Goal: Task Accomplishment & Management: Use online tool/utility

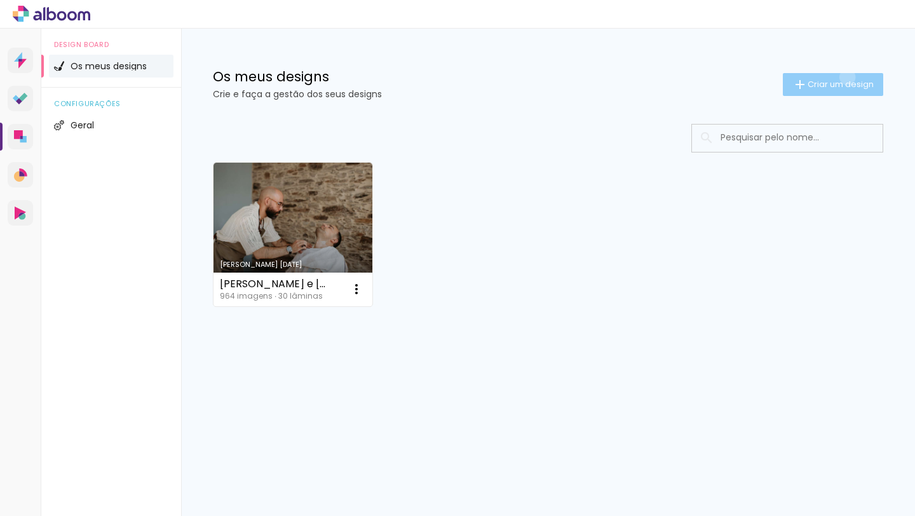
click at [845, 77] on paper-button "Criar um design" at bounding box center [833, 84] width 100 height 23
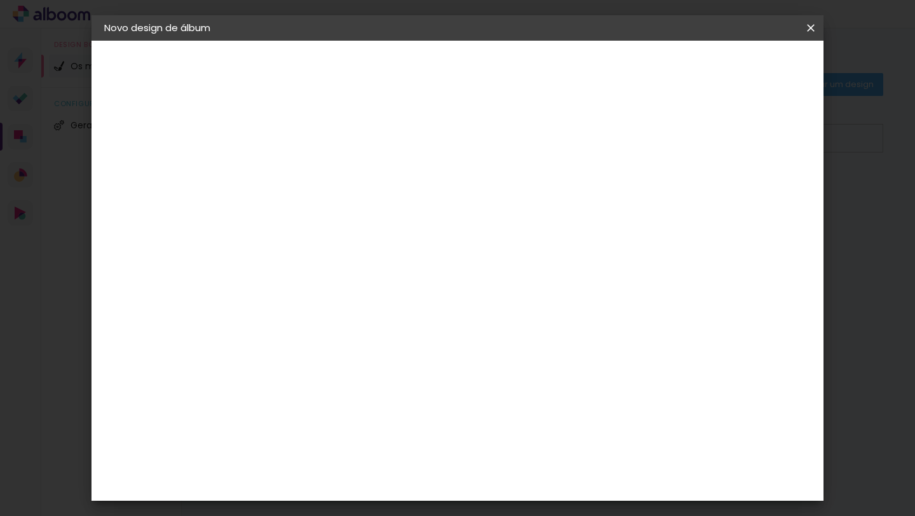
click at [312, 167] on input at bounding box center [312, 171] width 0 height 20
type input "Batizado [PERSON_NAME]"
type paper-input "Batizado [PERSON_NAME]"
click at [0, 0] on slot "Avançar" at bounding box center [0, 0] width 0 height 0
click at [387, 338] on paper-item "Floricolor" at bounding box center [331, 334] width 111 height 28
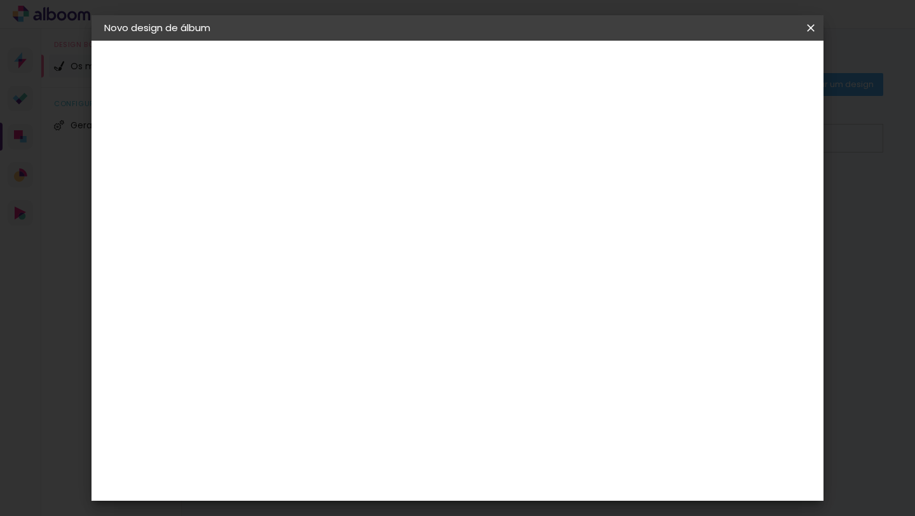
click at [0, 0] on slot "Avançar" at bounding box center [0, 0] width 0 height 0
click at [381, 206] on paper-input-container "Linha" at bounding box center [344, 222] width 74 height 32
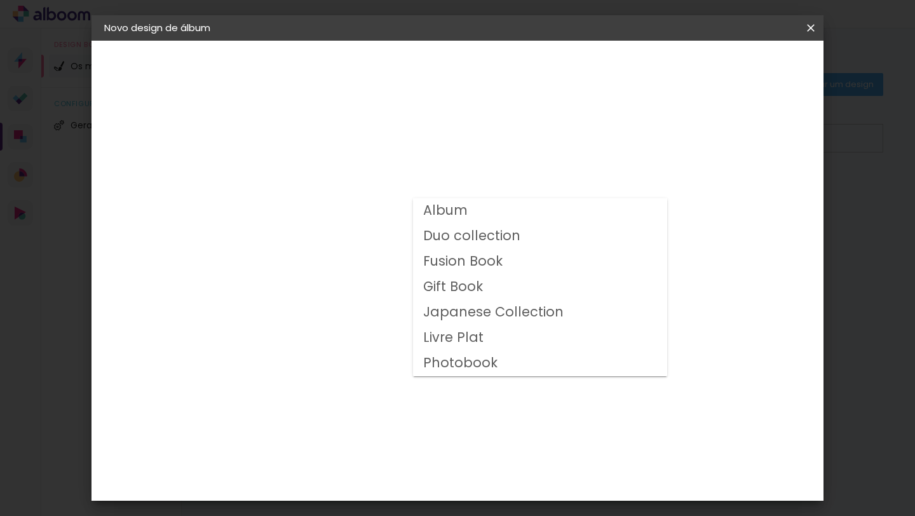
click at [585, 216] on paper-item "Album" at bounding box center [540, 210] width 254 height 25
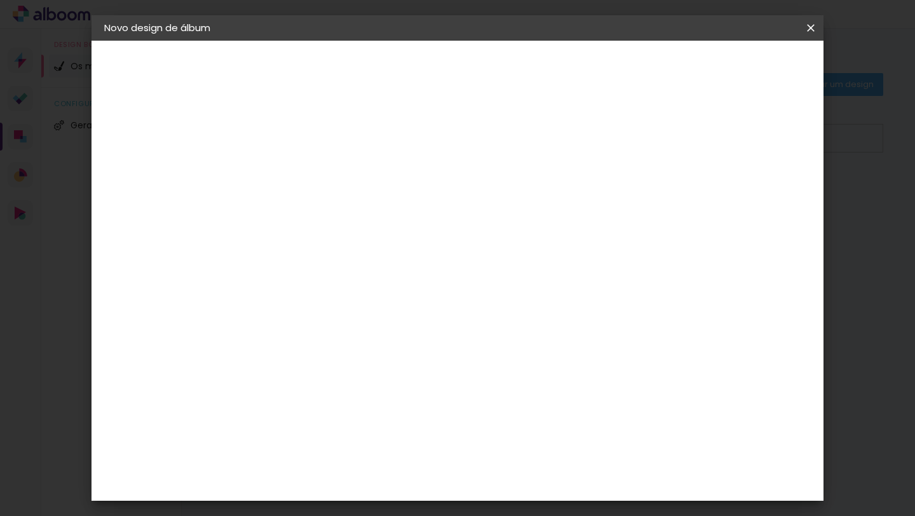
click at [467, 212] on input "Album" at bounding box center [390, 209] width 156 height 20
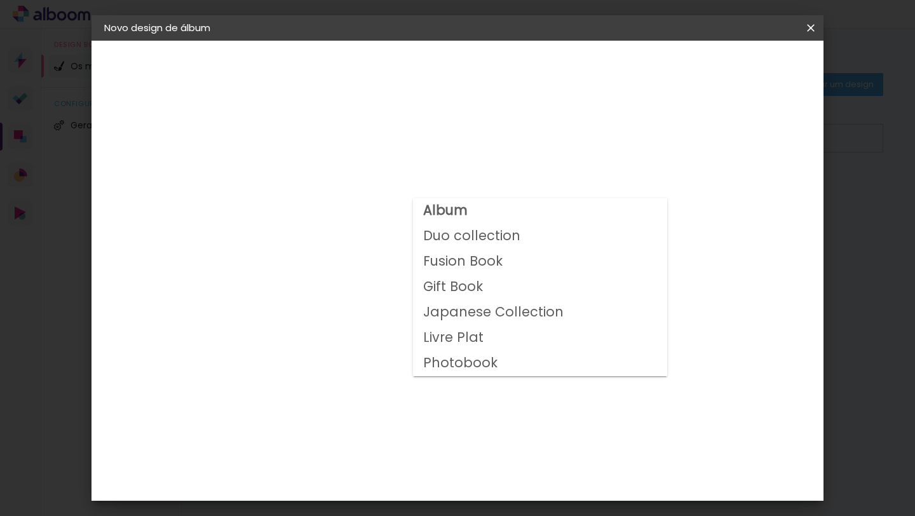
click at [582, 239] on paper-item "Duo collection" at bounding box center [540, 236] width 254 height 25
type input "Duo collection"
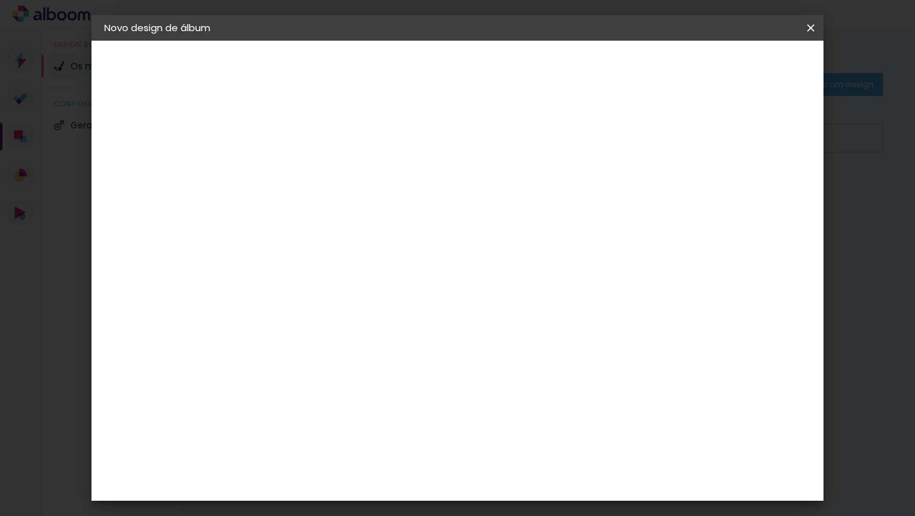
click at [398, 325] on span "20 × 30" at bounding box center [368, 333] width 59 height 26
click at [0, 0] on slot "Avançar" at bounding box center [0, 0] width 0 height 0
click at [741, 65] on span "Iniciar design" at bounding box center [712, 67] width 58 height 9
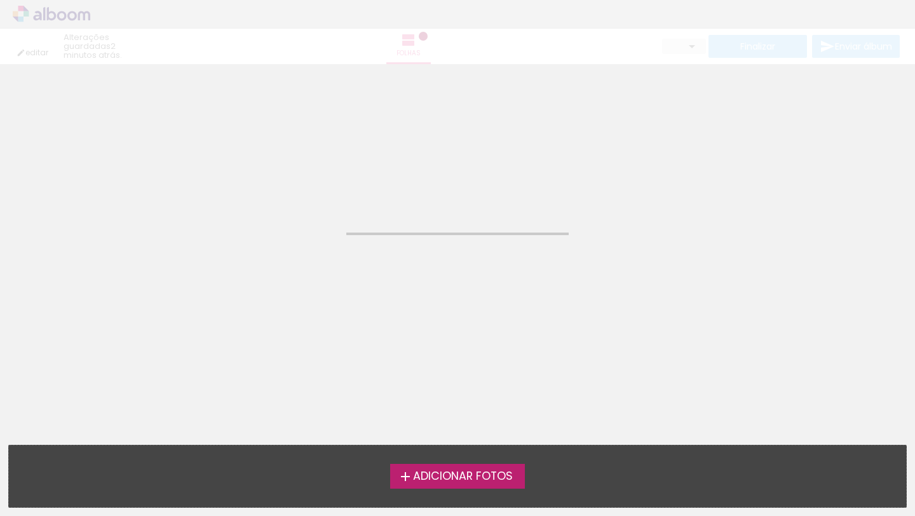
click at [431, 471] on span "Adicionar Fotos" at bounding box center [463, 476] width 100 height 11
click at [0, 0] on input "file" at bounding box center [0, 0] width 0 height 0
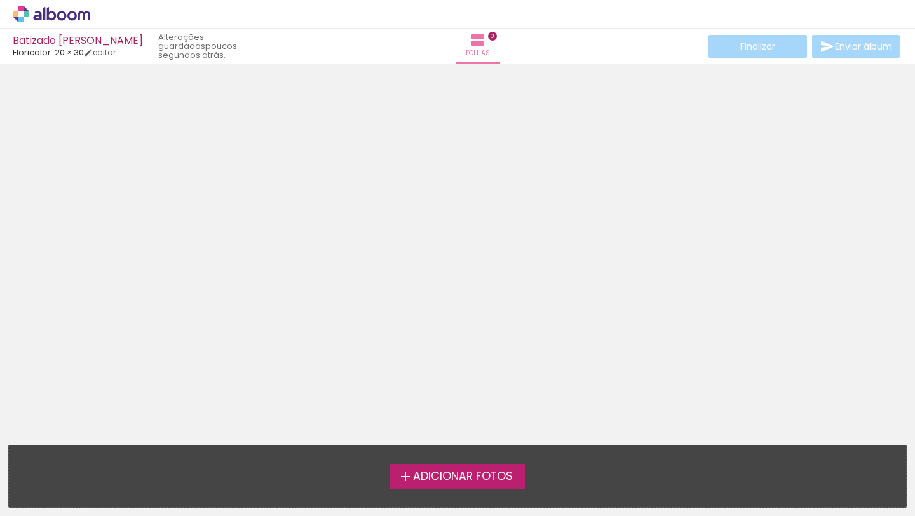
click at [476, 477] on span "Adicionar Fotos" at bounding box center [463, 476] width 100 height 11
click at [0, 0] on input "file" at bounding box center [0, 0] width 0 height 0
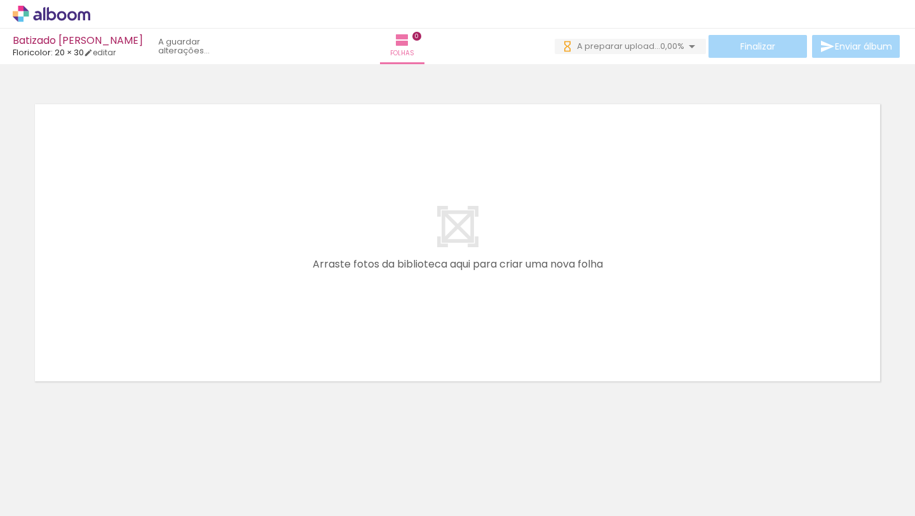
click at [53, 508] on paper-button "Adicionar Fotos" at bounding box center [39, 509] width 62 height 20
click at [0, 0] on input "file" at bounding box center [0, 0] width 0 height 0
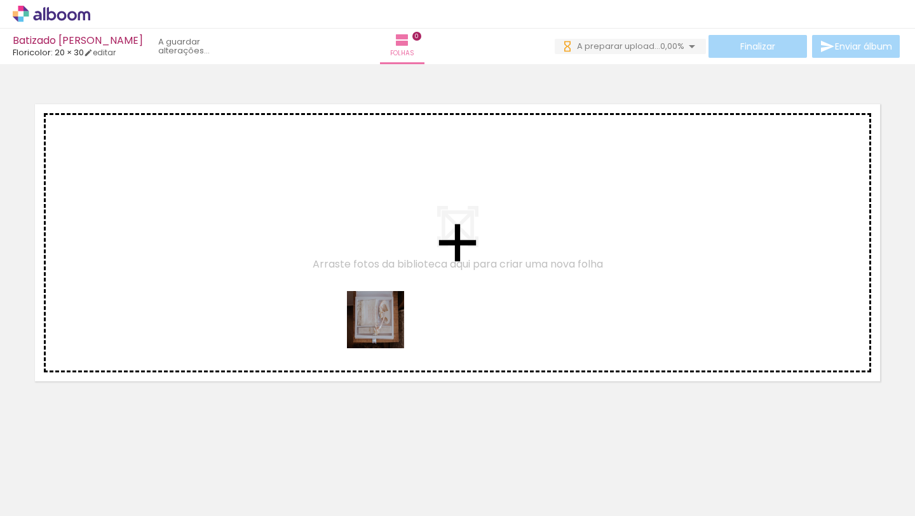
drag, startPoint x: 279, startPoint y: 484, endPoint x: 388, endPoint y: 321, distance: 195.9
click at [388, 321] on quentale-workspace at bounding box center [457, 258] width 915 height 516
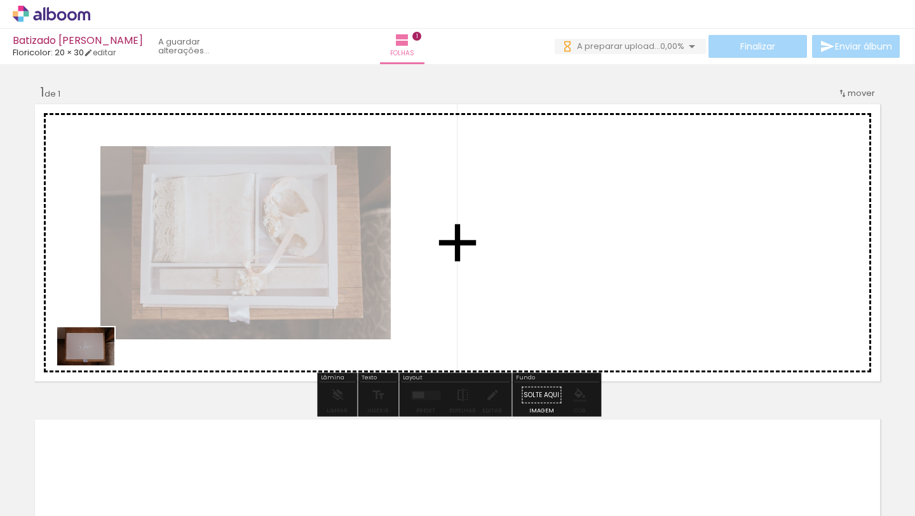
drag, startPoint x: 483, startPoint y: 481, endPoint x: 93, endPoint y: 364, distance: 407.1
click at [93, 364] on quentale-workspace at bounding box center [457, 258] width 915 height 516
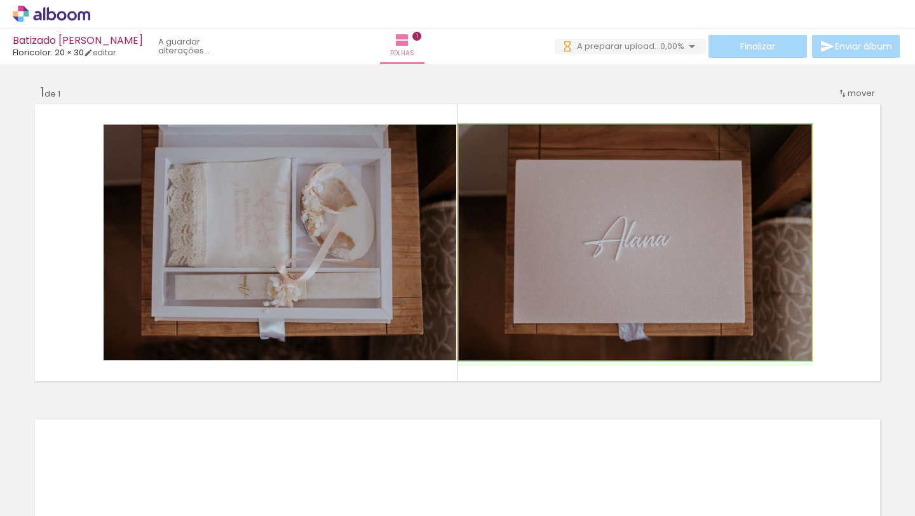
drag, startPoint x: 525, startPoint y: 307, endPoint x: 277, endPoint y: 306, distance: 247.7
click at [0, 0] on slot at bounding box center [0, 0] width 0 height 0
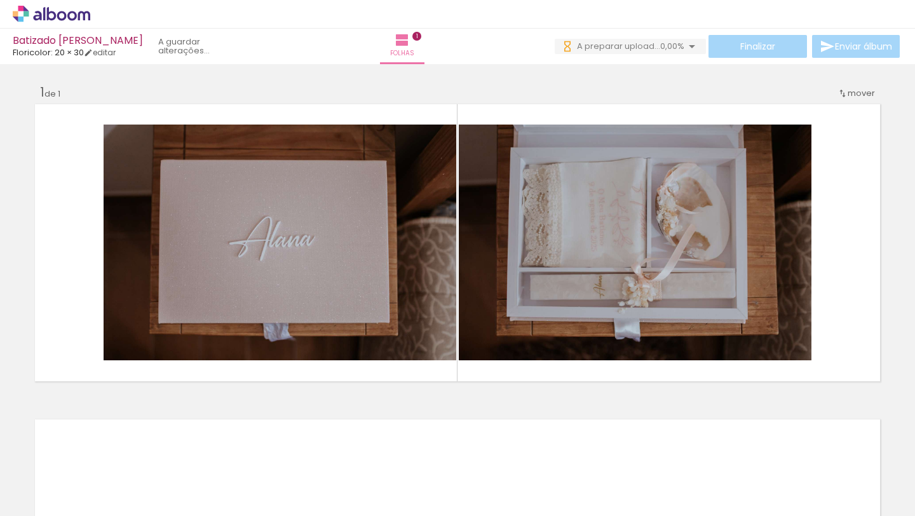
scroll to position [0, 444]
drag, startPoint x: 824, startPoint y: 494, endPoint x: 826, endPoint y: 354, distance: 139.8
click at [826, 354] on quentale-workspace at bounding box center [457, 258] width 915 height 516
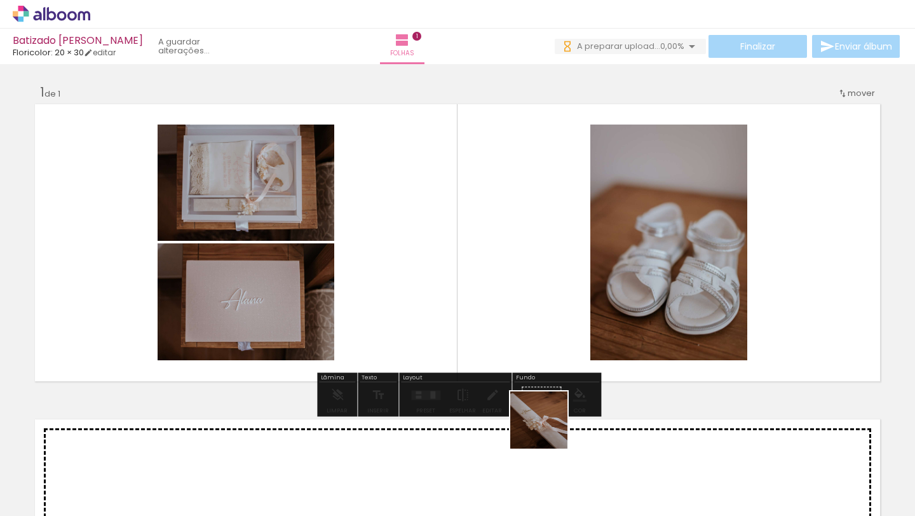
drag, startPoint x: 548, startPoint y: 499, endPoint x: 534, endPoint y: 334, distance: 165.1
click at [534, 334] on quentale-workspace at bounding box center [457, 258] width 915 height 516
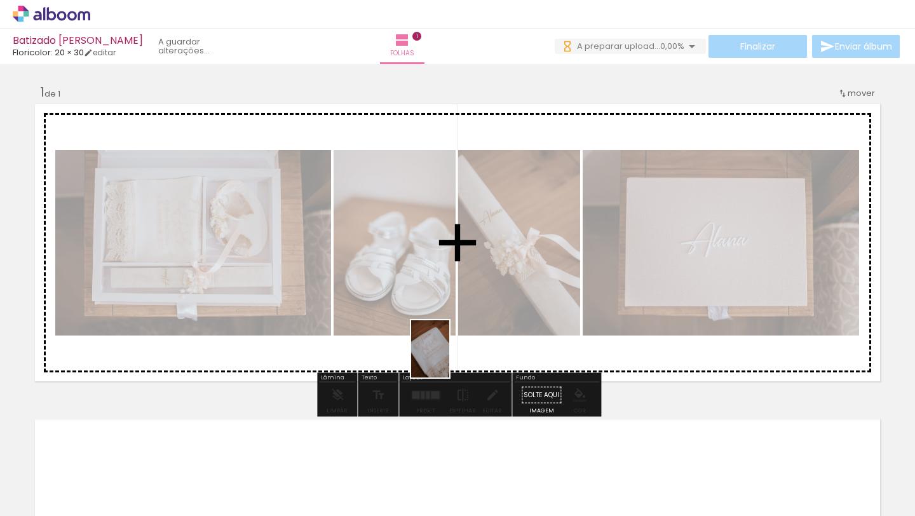
drag, startPoint x: 260, startPoint y: 480, endPoint x: 449, endPoint y: 358, distance: 225.2
click at [449, 358] on quentale-workspace at bounding box center [457, 258] width 915 height 516
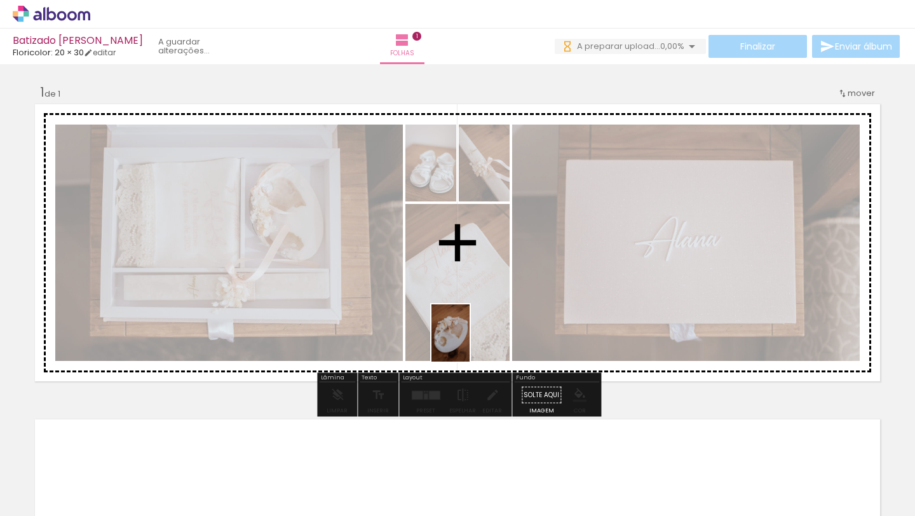
drag, startPoint x: 325, startPoint y: 481, endPoint x: 469, endPoint y: 342, distance: 200.4
click at [469, 342] on quentale-workspace at bounding box center [457, 258] width 915 height 516
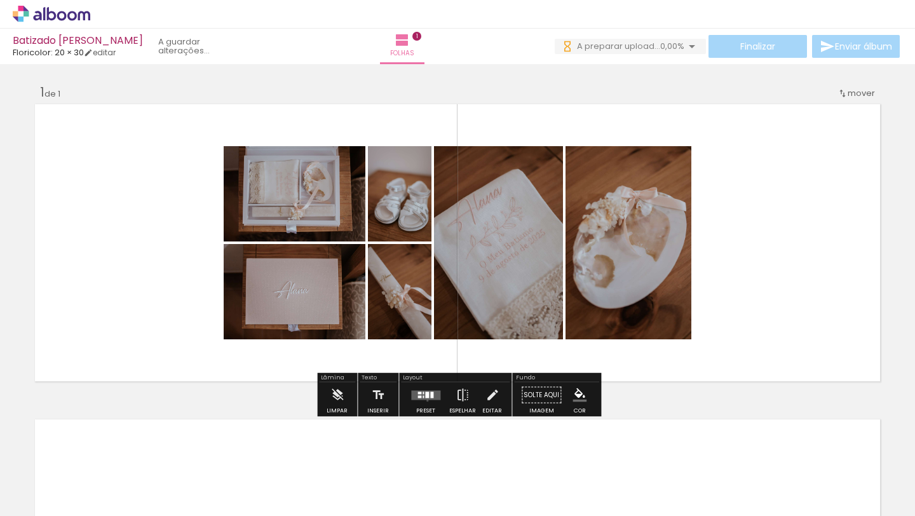
click at [424, 400] on div at bounding box center [425, 394] width 34 height 25
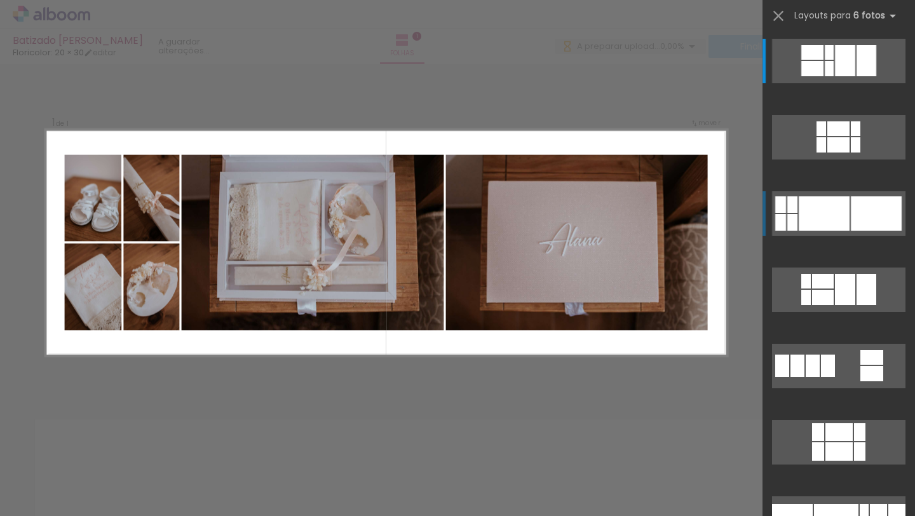
click at [827, 136] on div at bounding box center [838, 128] width 22 height 15
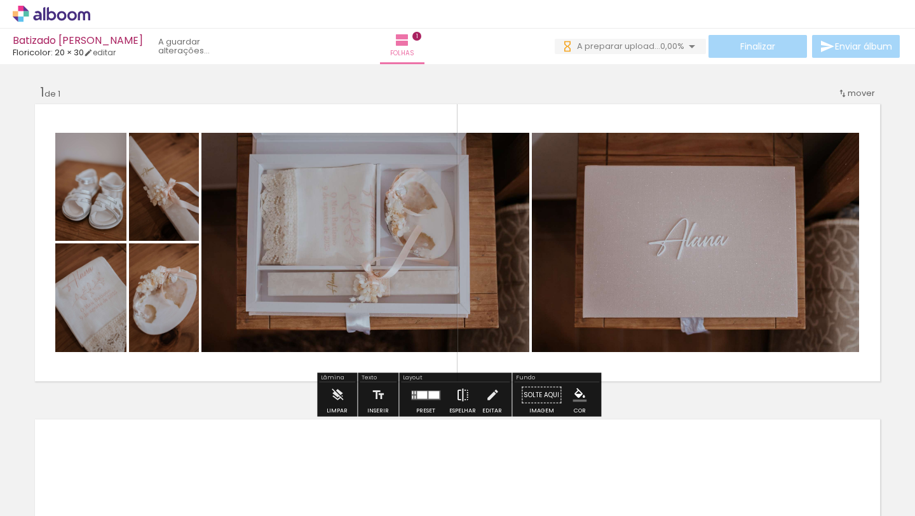
click at [455, 400] on iron-icon at bounding box center [462, 394] width 14 height 25
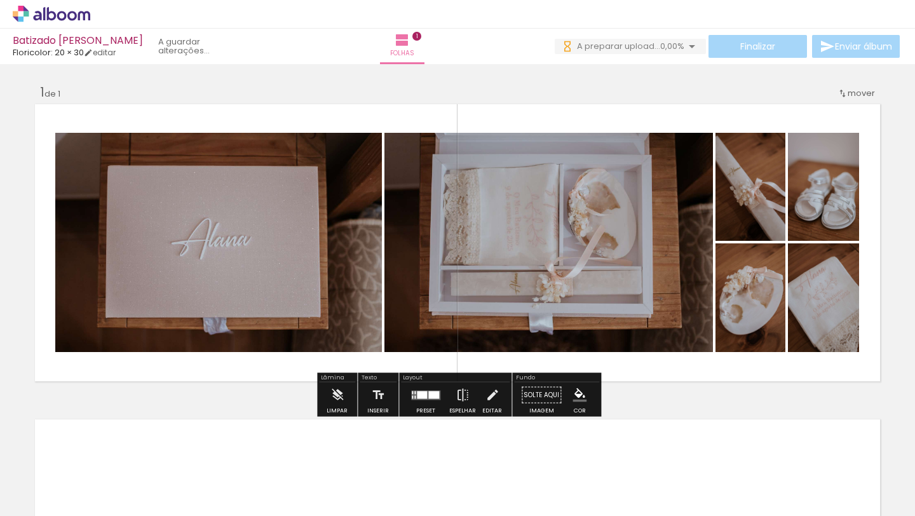
scroll to position [0, 0]
click at [414, 395] on div at bounding box center [414, 396] width 1 height 3
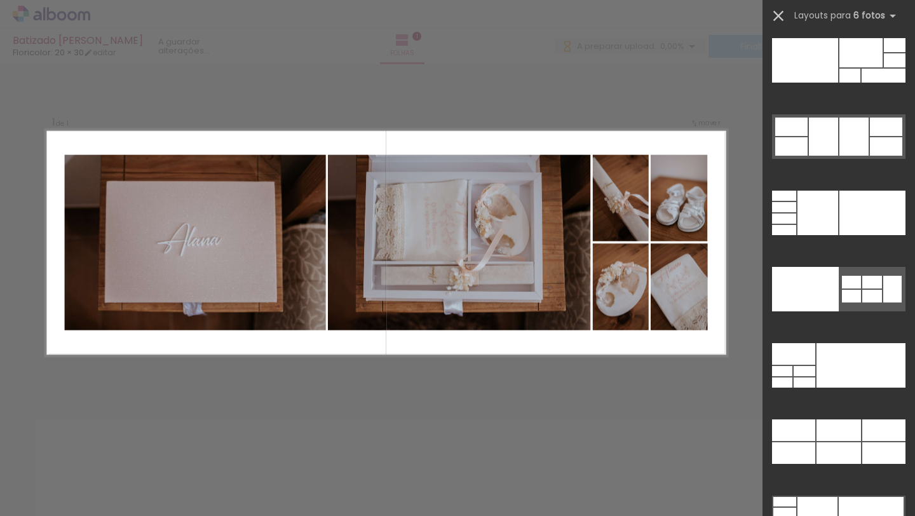
click at [777, 20] on iron-icon at bounding box center [778, 16] width 18 height 18
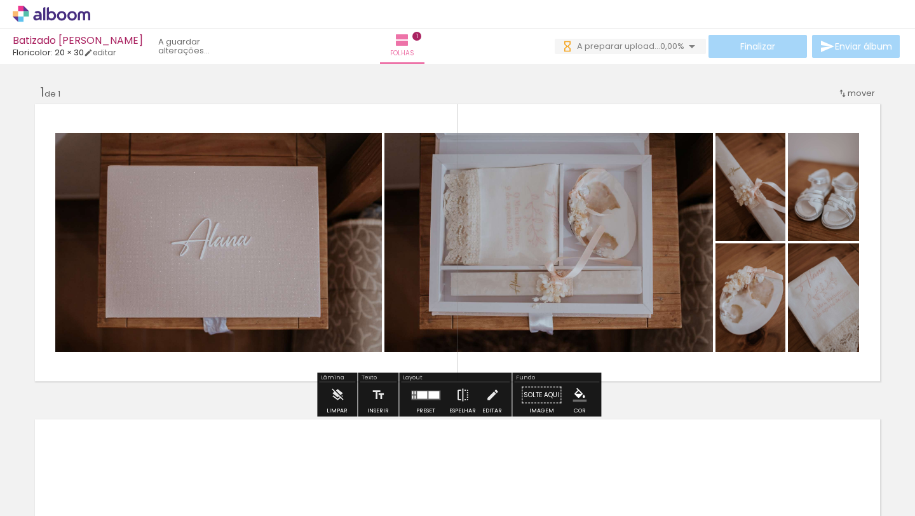
click at [213, 164] on quentale-photo at bounding box center [218, 242] width 326 height 219
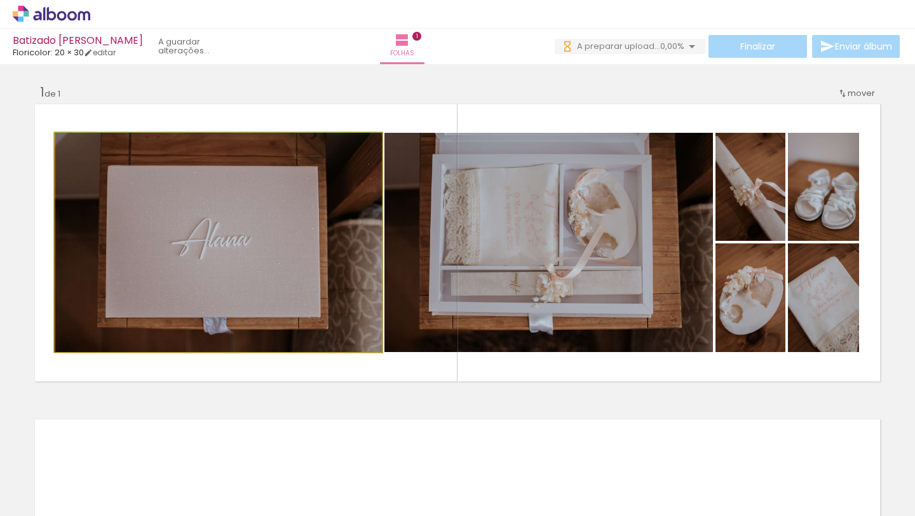
click at [205, 187] on quentale-photo at bounding box center [218, 242] width 326 height 219
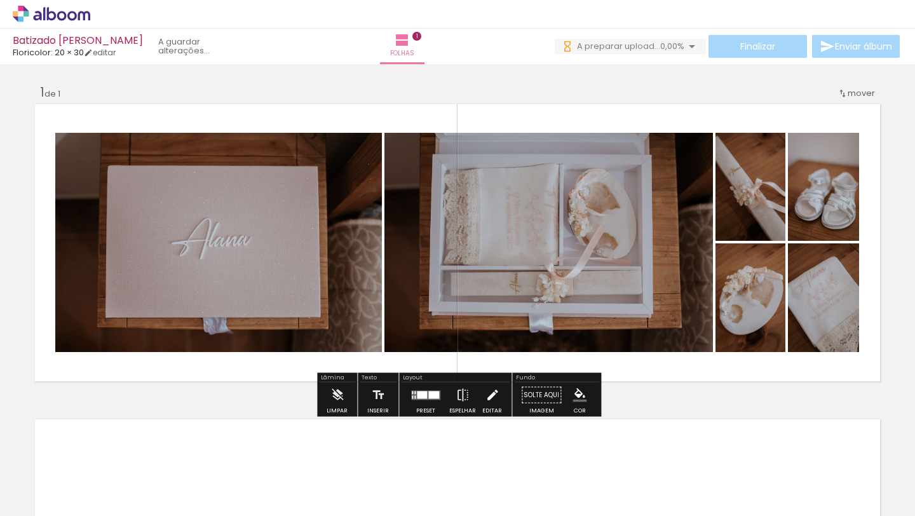
click at [491, 394] on iron-icon at bounding box center [492, 394] width 14 height 25
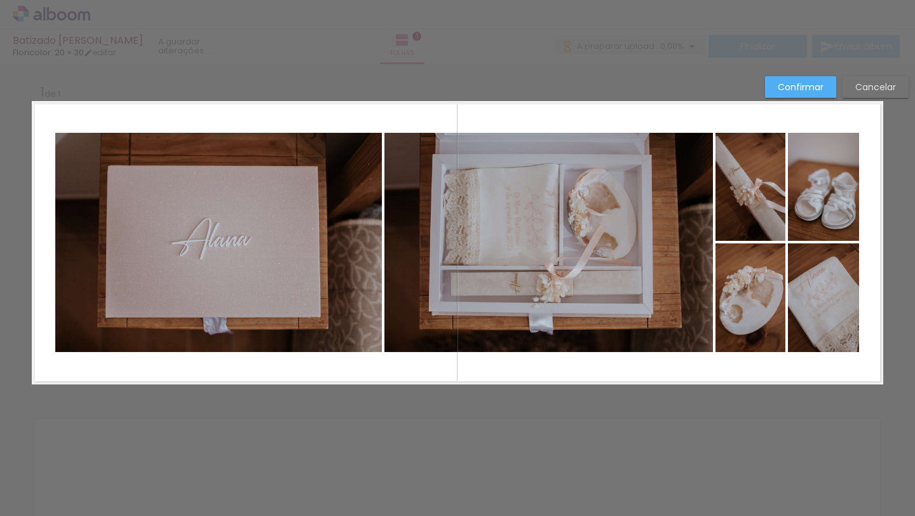
drag, startPoint x: 11, startPoint y: 219, endPoint x: 759, endPoint y: 238, distance: 748.5
click at [760, 238] on div "Inserir folha 1 de 1 Confirmar Cancelar" at bounding box center [457, 394] width 915 height 661
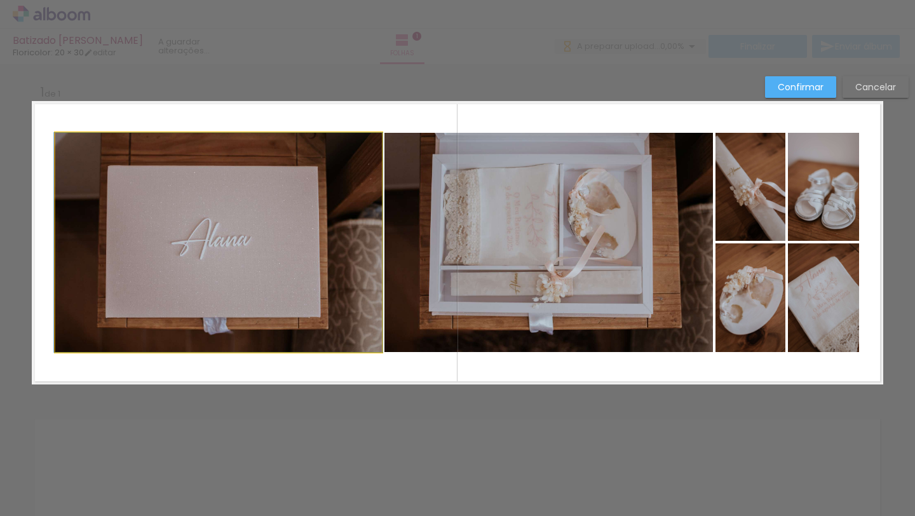
click at [259, 223] on quentale-photo at bounding box center [218, 242] width 326 height 219
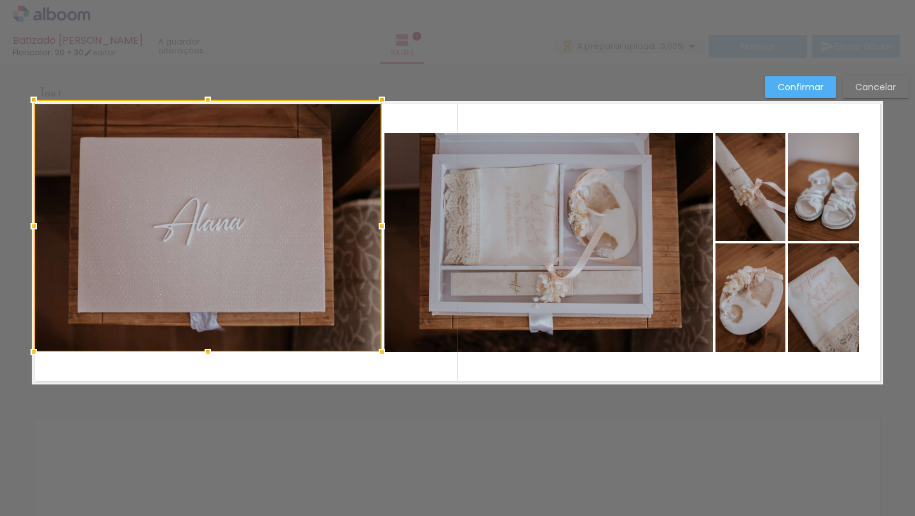
drag, startPoint x: 53, startPoint y: 133, endPoint x: 24, endPoint y: 100, distance: 44.1
click at [24, 100] on div at bounding box center [33, 99] width 25 height 25
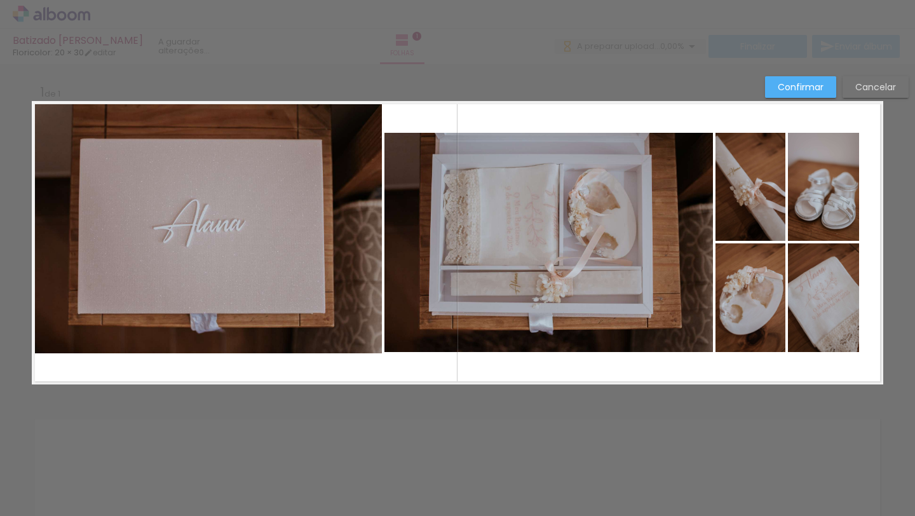
click at [170, 332] on quentale-photo at bounding box center [208, 227] width 348 height 252
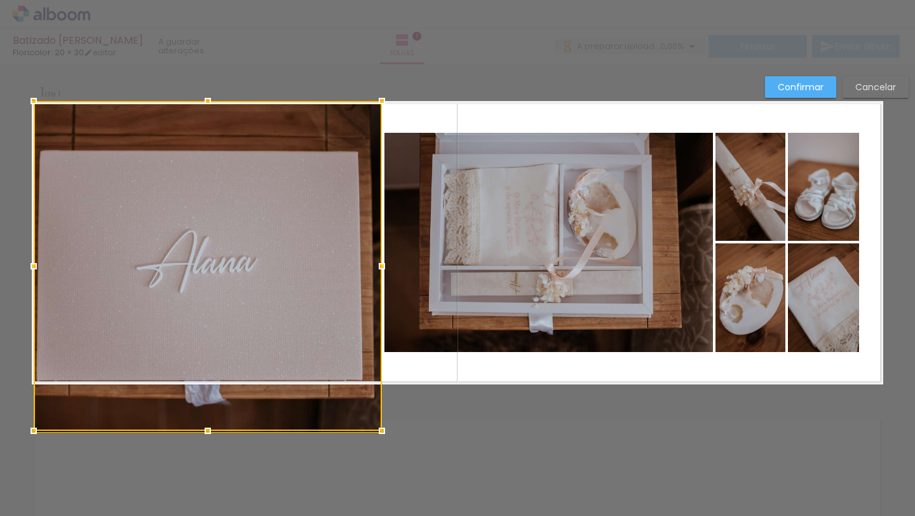
click at [209, 360] on div at bounding box center [208, 266] width 348 height 330
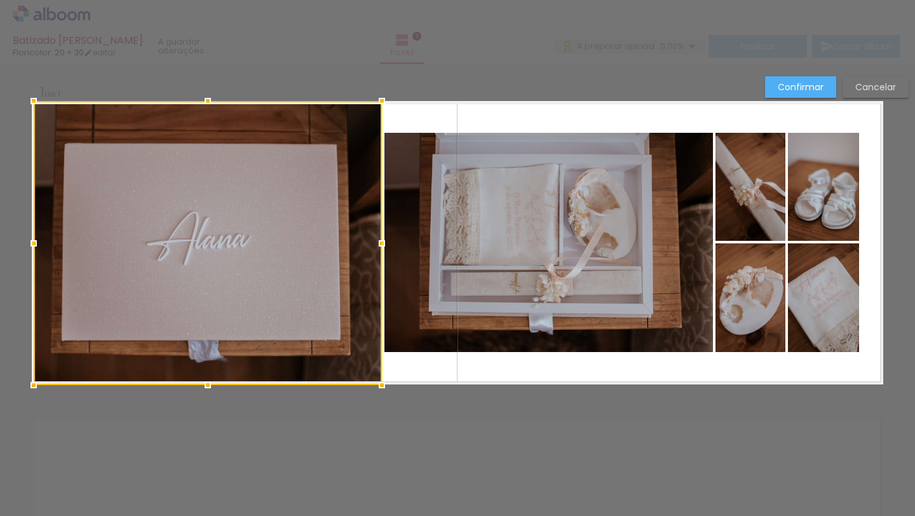
click at [459, 224] on quentale-photo at bounding box center [548, 242] width 328 height 219
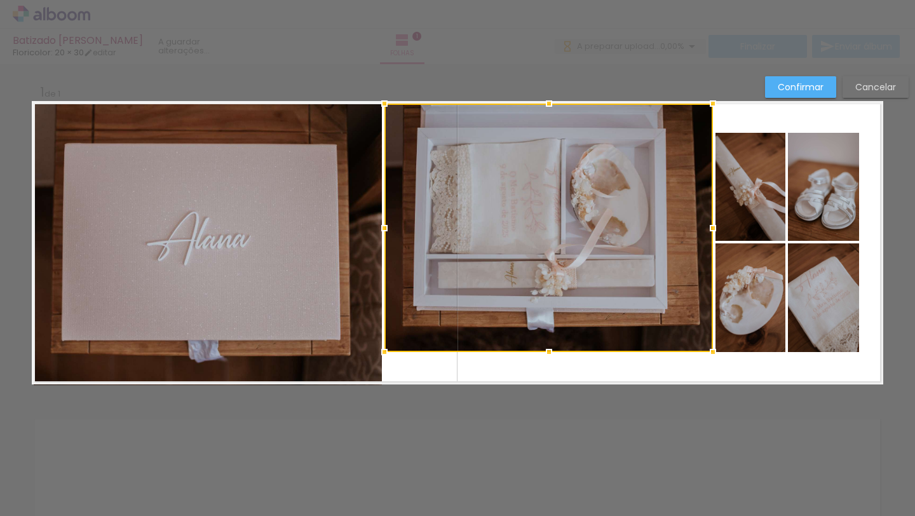
drag, startPoint x: 549, startPoint y: 130, endPoint x: 549, endPoint y: 99, distance: 31.1
click at [549, 99] on div at bounding box center [548, 103] width 25 height 25
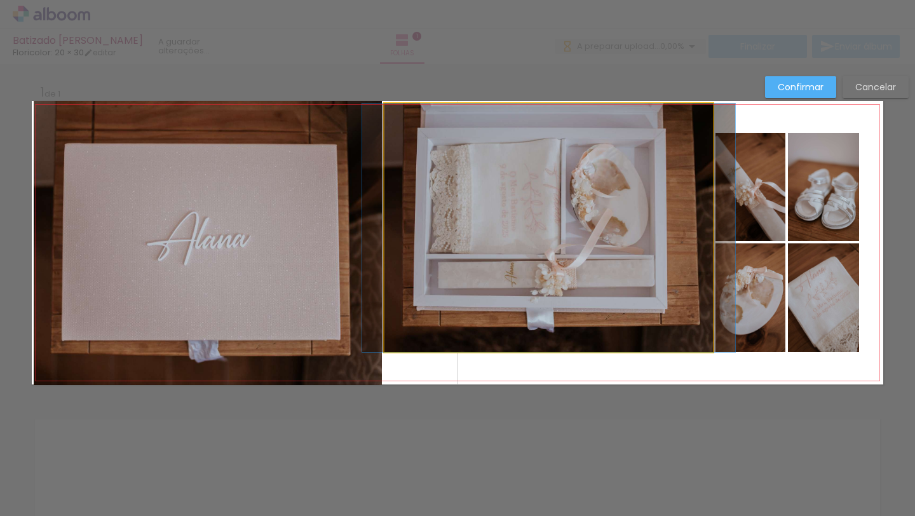
click at [552, 340] on quentale-photo at bounding box center [548, 228] width 328 height 248
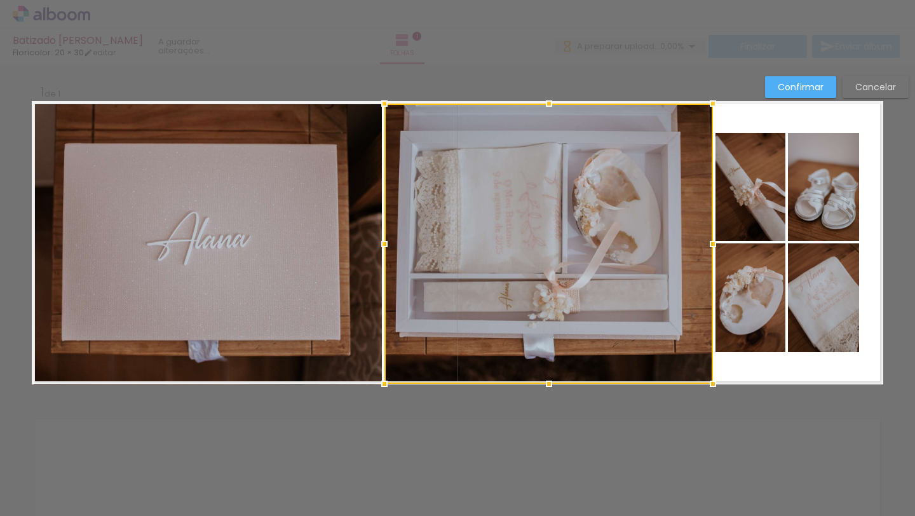
drag, startPoint x: 545, startPoint y: 351, endPoint x: 546, endPoint y: 382, distance: 31.8
click at [546, 382] on div at bounding box center [548, 383] width 25 height 25
click at [829, 326] on quentale-photo at bounding box center [823, 297] width 71 height 109
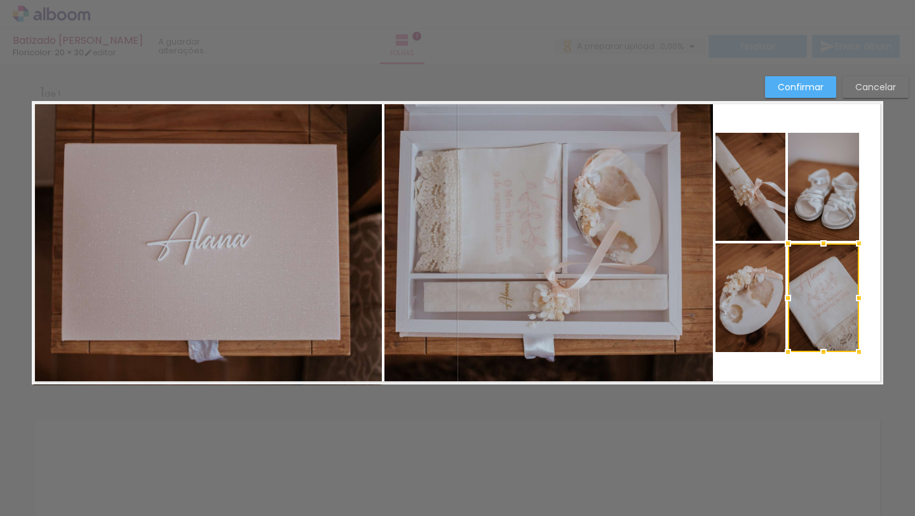
click at [746, 194] on quentale-photo at bounding box center [750, 187] width 70 height 108
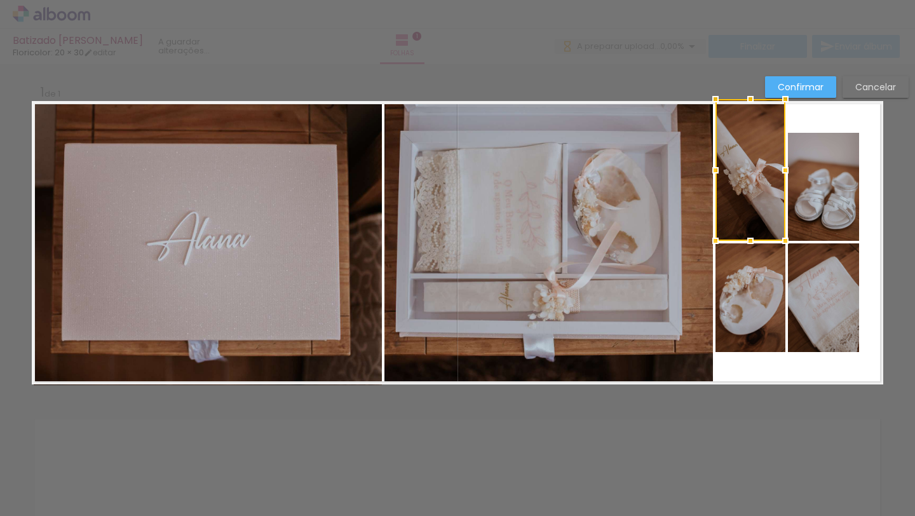
drag, startPoint x: 750, startPoint y: 133, endPoint x: 750, endPoint y: 102, distance: 31.1
click at [750, 102] on div at bounding box center [749, 98] width 25 height 25
click at [753, 302] on quentale-photo at bounding box center [750, 297] width 70 height 109
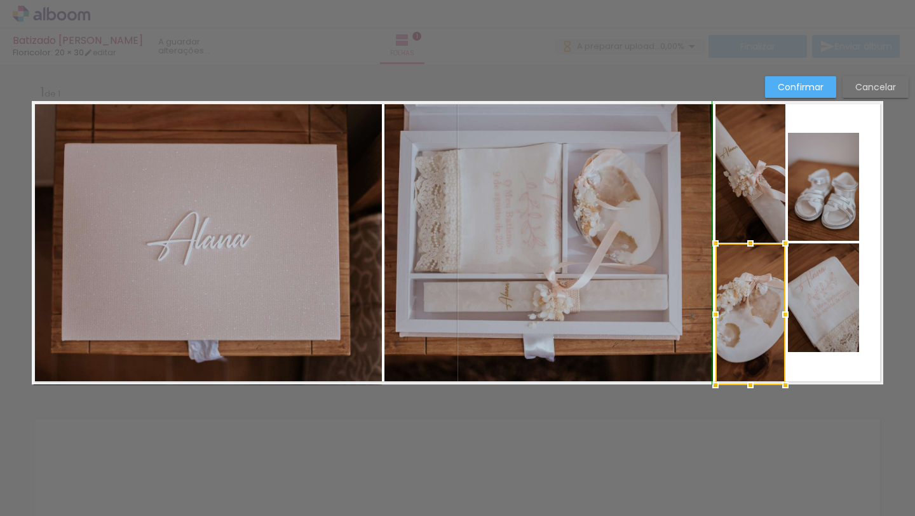
drag, startPoint x: 750, startPoint y: 351, endPoint x: 755, endPoint y: 382, distance: 31.4
click at [755, 382] on div at bounding box center [749, 384] width 25 height 25
click at [849, 297] on quentale-photo at bounding box center [823, 297] width 71 height 109
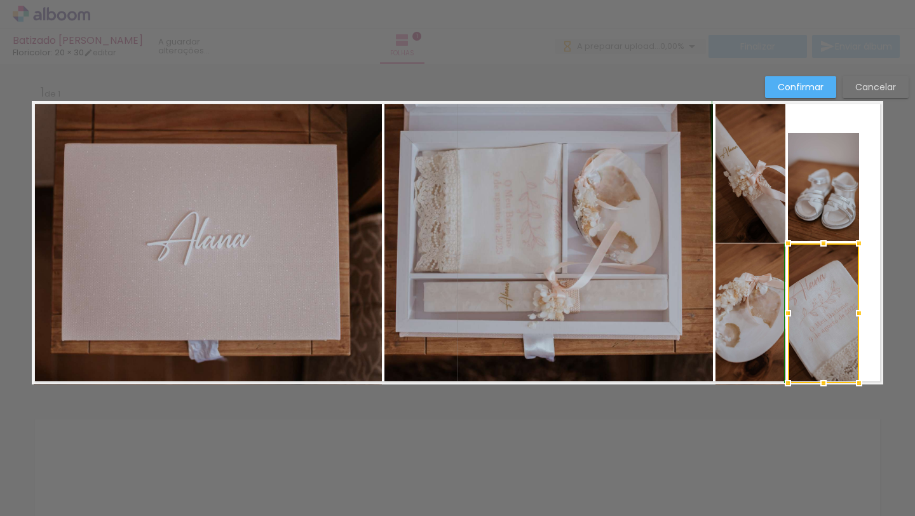
drag, startPoint x: 825, startPoint y: 351, endPoint x: 827, endPoint y: 385, distance: 34.4
click at [827, 385] on div at bounding box center [823, 382] width 25 height 25
click at [831, 196] on quentale-photo at bounding box center [823, 187] width 71 height 108
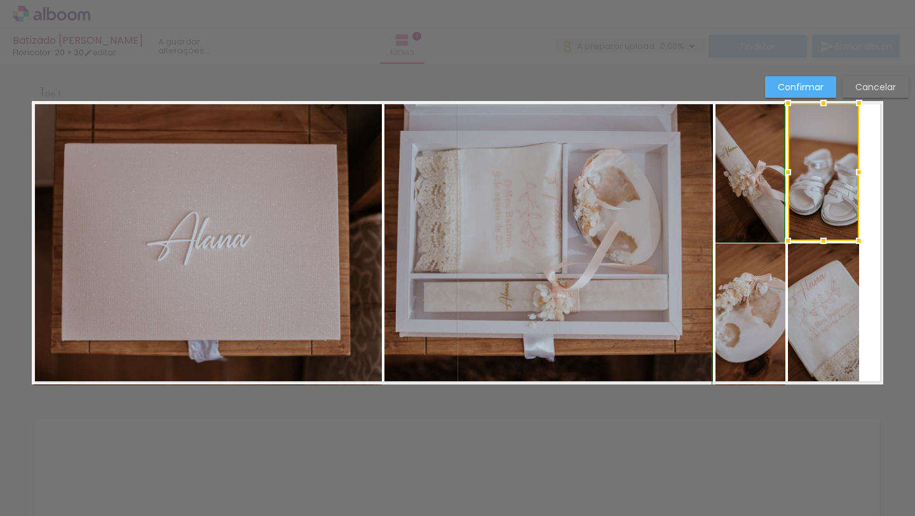
drag, startPoint x: 822, startPoint y: 131, endPoint x: 823, endPoint y: 98, distance: 33.1
click at [823, 98] on div at bounding box center [823, 102] width 25 height 25
drag, startPoint x: 870, startPoint y: 119, endPoint x: 777, endPoint y: 273, distance: 180.4
click at [777, 273] on quentale-layouter at bounding box center [457, 242] width 851 height 283
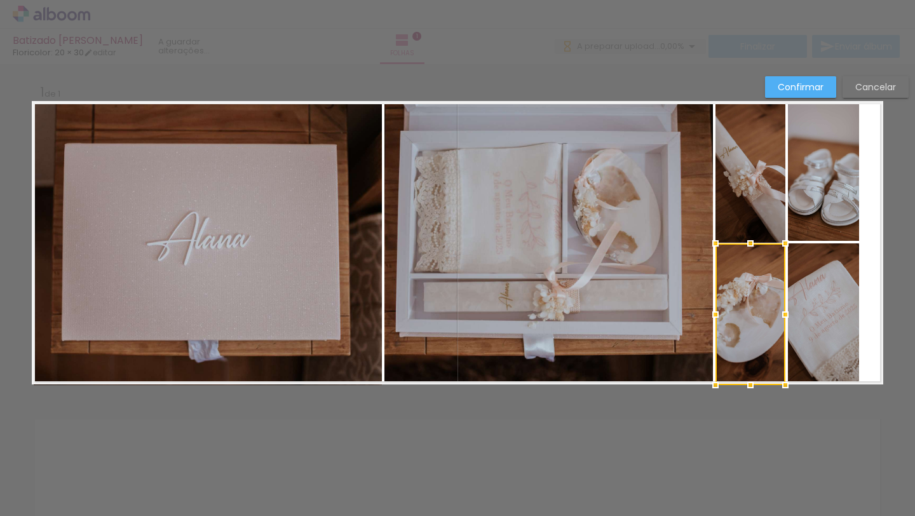
click at [777, 273] on div at bounding box center [750, 314] width 70 height 142
click at [812, 267] on quentale-photo at bounding box center [823, 313] width 71 height 140
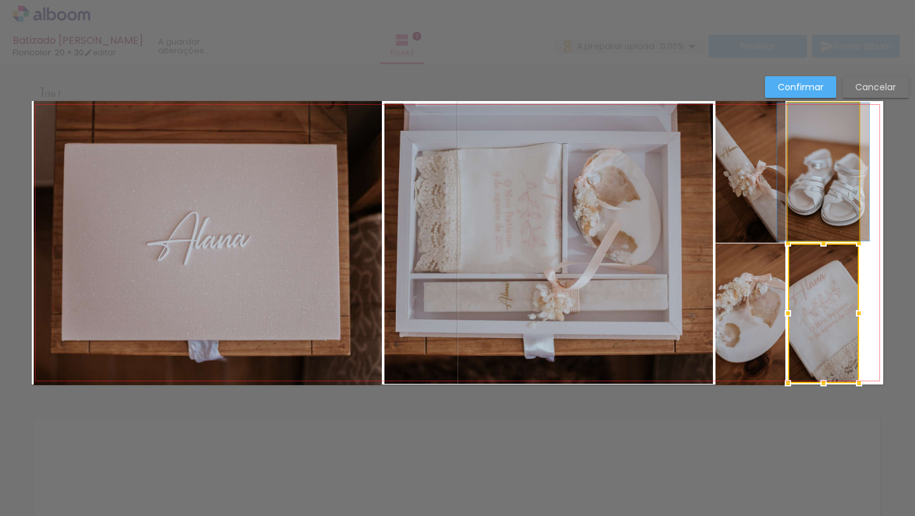
click at [840, 166] on quentale-photo at bounding box center [823, 172] width 71 height 138
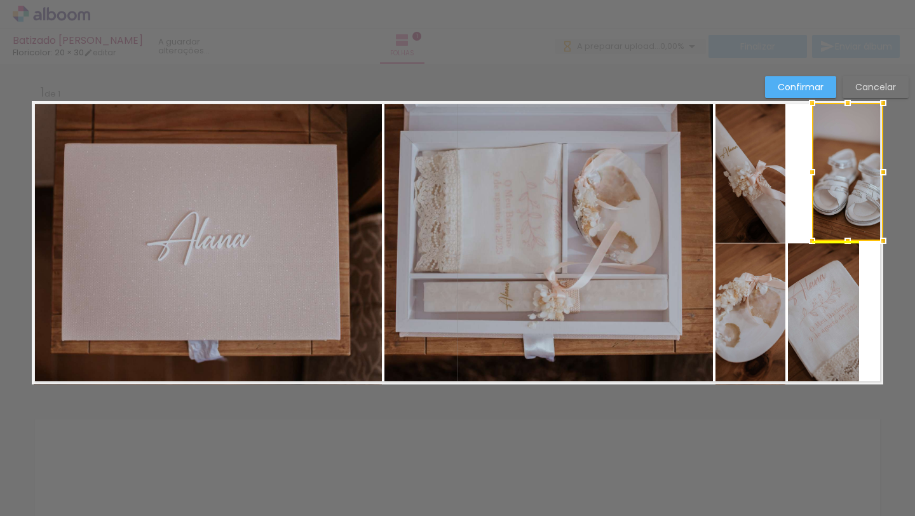
drag, startPoint x: 840, startPoint y: 166, endPoint x: 899, endPoint y: 158, distance: 58.9
click at [899, 159] on div "Inserir folha 1 de 1 Confirmar Cancelar" at bounding box center [457, 394] width 915 height 661
click at [685, 74] on div "Confirmar Cancelar" at bounding box center [457, 394] width 915 height 661
click at [735, 86] on div "Confirmar Cancelar" at bounding box center [457, 394] width 915 height 661
click at [798, 147] on quentale-layouter at bounding box center [457, 242] width 851 height 283
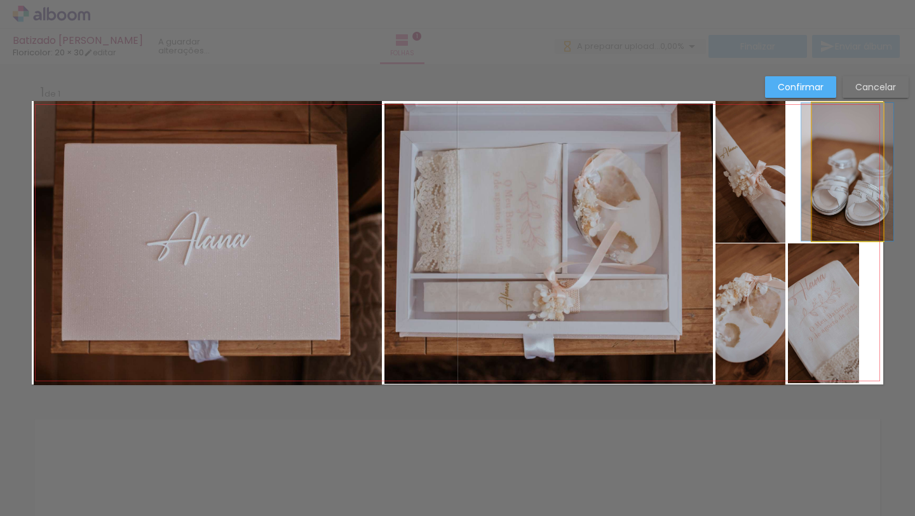
click at [830, 147] on quentale-photo at bounding box center [847, 172] width 71 height 138
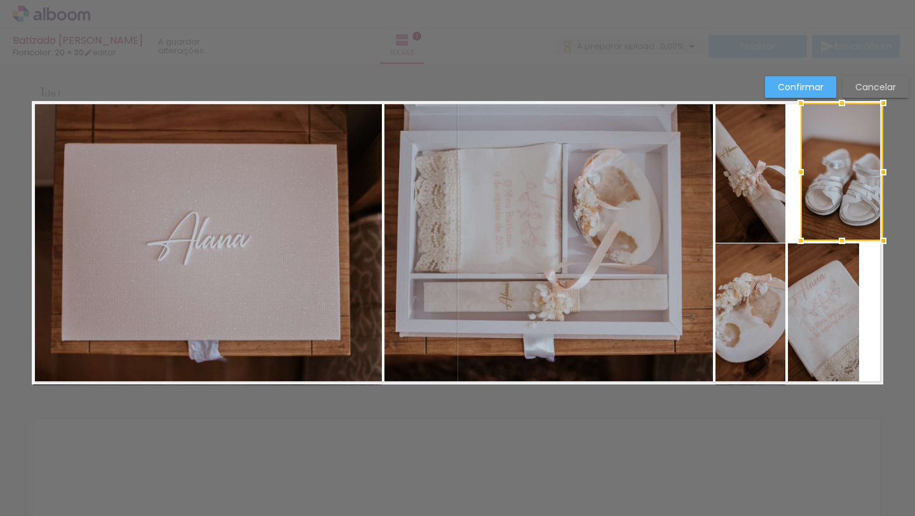
drag, startPoint x: 812, startPoint y: 172, endPoint x: 767, endPoint y: 182, distance: 46.4
click at [767, 182] on album-spread "1 de 1" at bounding box center [457, 242] width 851 height 283
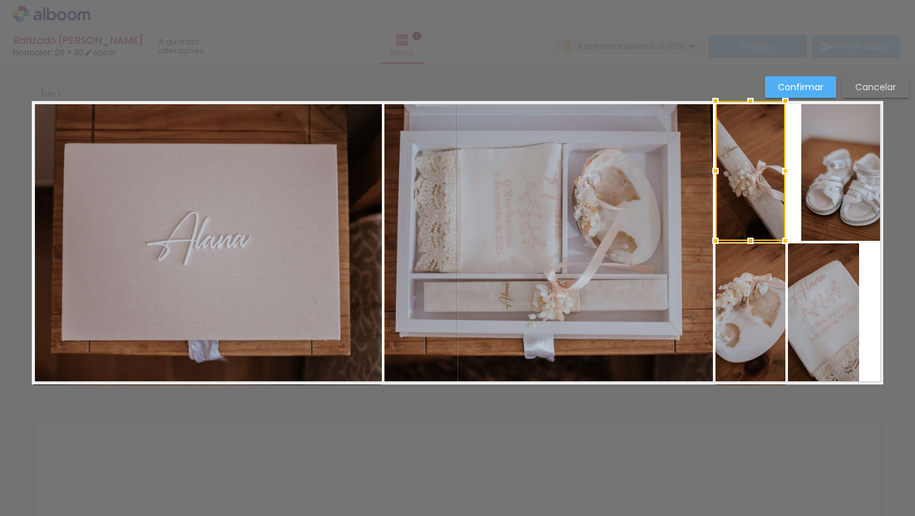
click at [771, 177] on div at bounding box center [750, 171] width 70 height 140
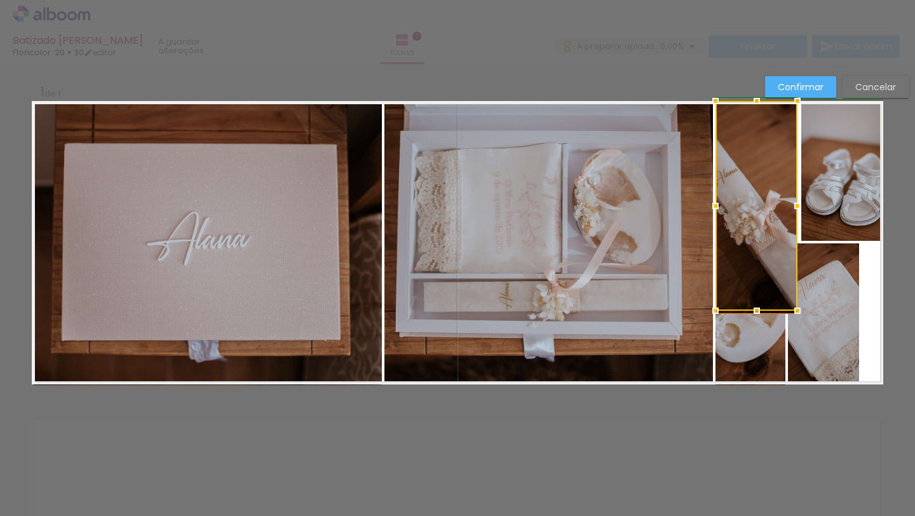
drag, startPoint x: 785, startPoint y: 170, endPoint x: 797, endPoint y: 172, distance: 12.3
click at [797, 172] on album-spread "1 de 1" at bounding box center [457, 242] width 851 height 283
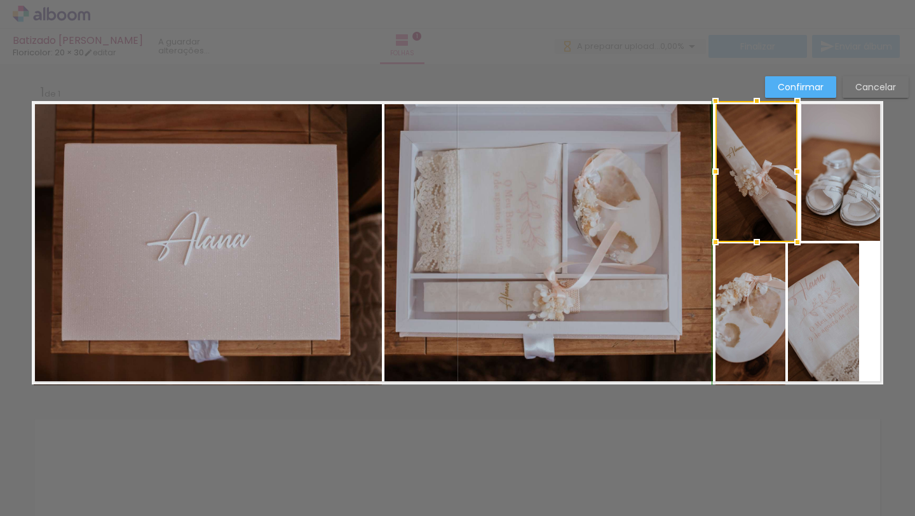
drag, startPoint x: 756, startPoint y: 314, endPoint x: 759, endPoint y: 243, distance: 71.8
click at [759, 243] on div at bounding box center [756, 241] width 25 height 25
click at [894, 220] on div "Confirmar Cancelar" at bounding box center [457, 394] width 915 height 661
click at [753, 236] on quentale-photo at bounding box center [756, 171] width 82 height 141
click at [757, 236] on div at bounding box center [756, 240] width 25 height 25
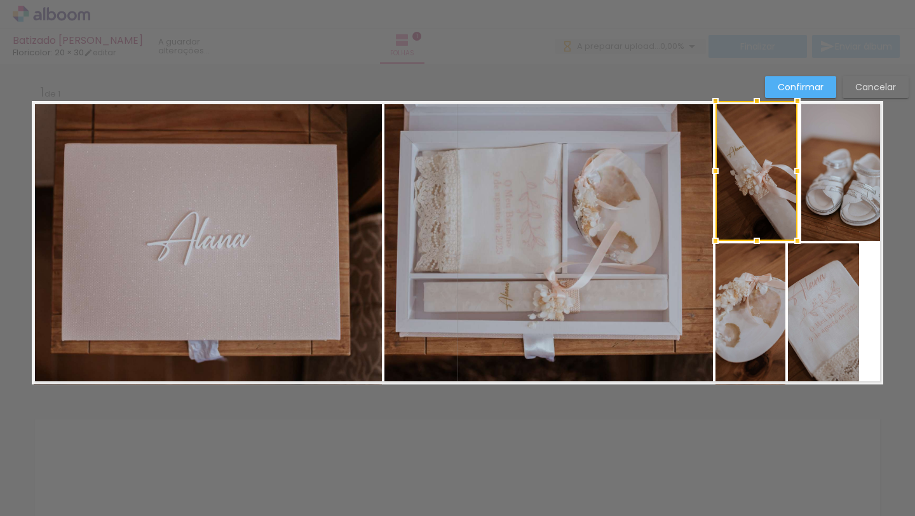
click at [914, 192] on div "Confirmar Cancelar" at bounding box center [457, 394] width 915 height 661
click at [887, 179] on div "Confirmar Cancelar" at bounding box center [457, 394] width 915 height 661
click at [802, 140] on quentale-photo at bounding box center [842, 172] width 82 height 138
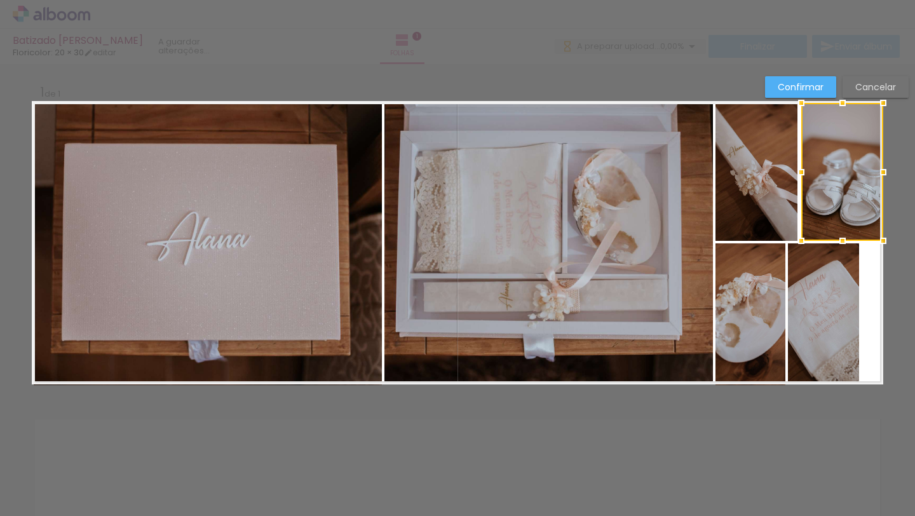
click at [891, 118] on div "Confirmar Cancelar" at bounding box center [457, 394] width 915 height 661
click at [797, 274] on quentale-photo at bounding box center [823, 313] width 71 height 140
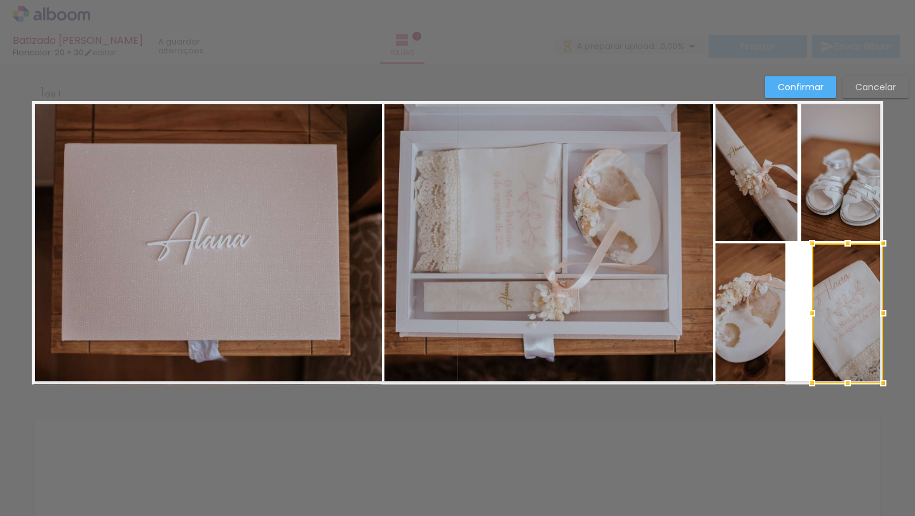
drag, startPoint x: 818, startPoint y: 273, endPoint x: 845, endPoint y: 271, distance: 26.7
click at [845, 271] on div at bounding box center [847, 313] width 71 height 140
drag, startPoint x: 816, startPoint y: 309, endPoint x: 803, endPoint y: 309, distance: 13.3
click at [803, 309] on div at bounding box center [803, 312] width 25 height 25
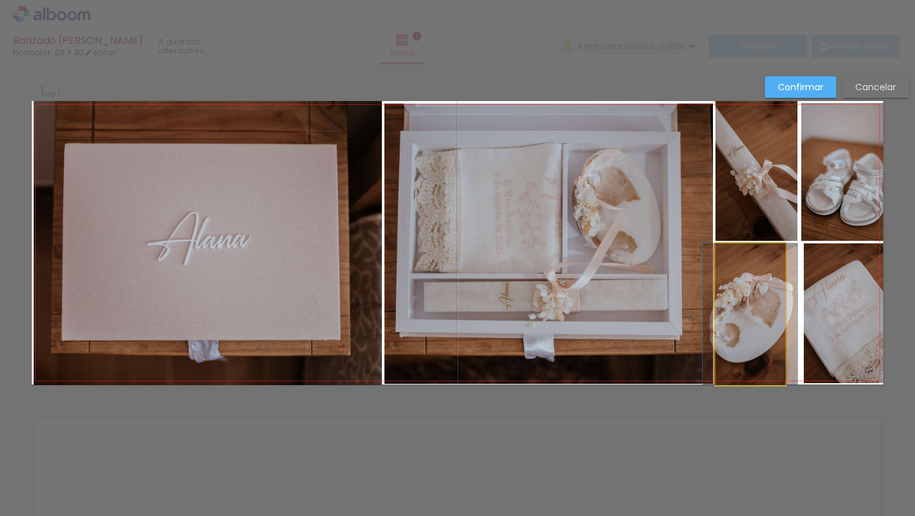
click at [754, 304] on quentale-photo at bounding box center [750, 314] width 70 height 142
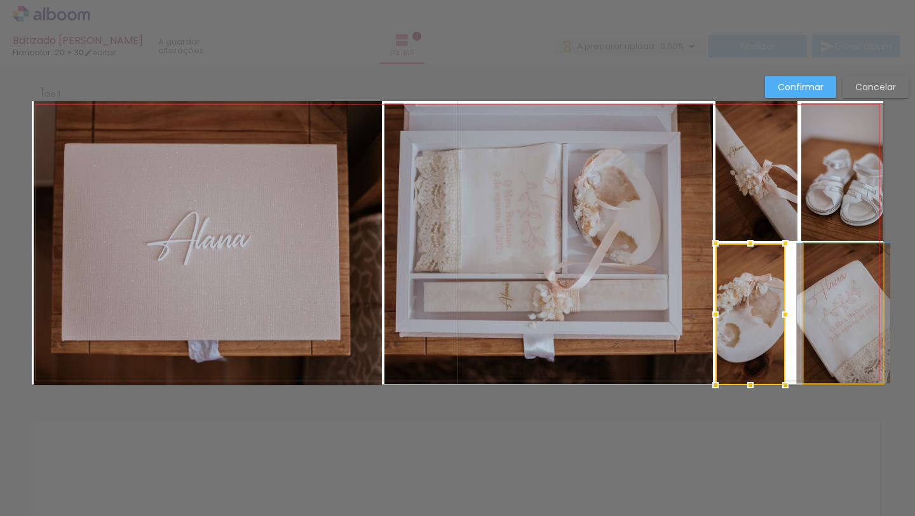
click at [805, 302] on quentale-photo at bounding box center [843, 313] width 79 height 140
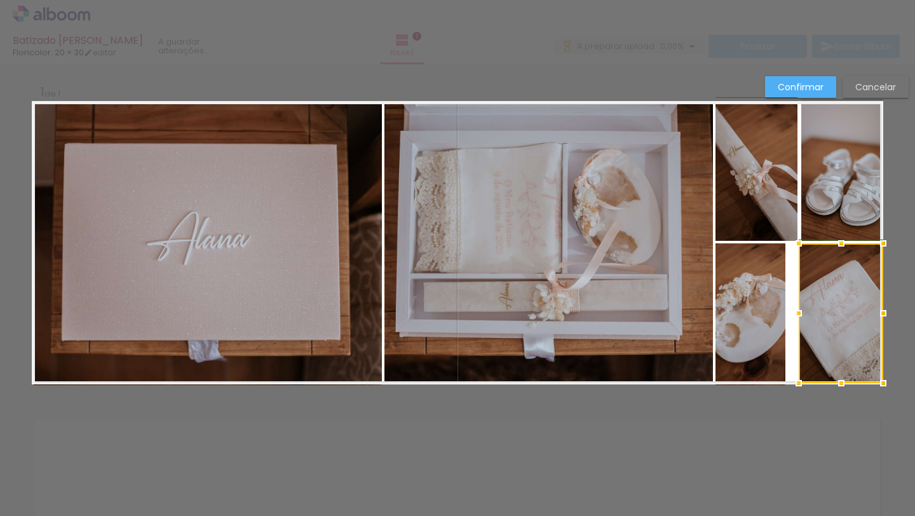
drag, startPoint x: 802, startPoint y: 315, endPoint x: 795, endPoint y: 315, distance: 7.0
click at [795, 315] on div at bounding box center [798, 312] width 25 height 25
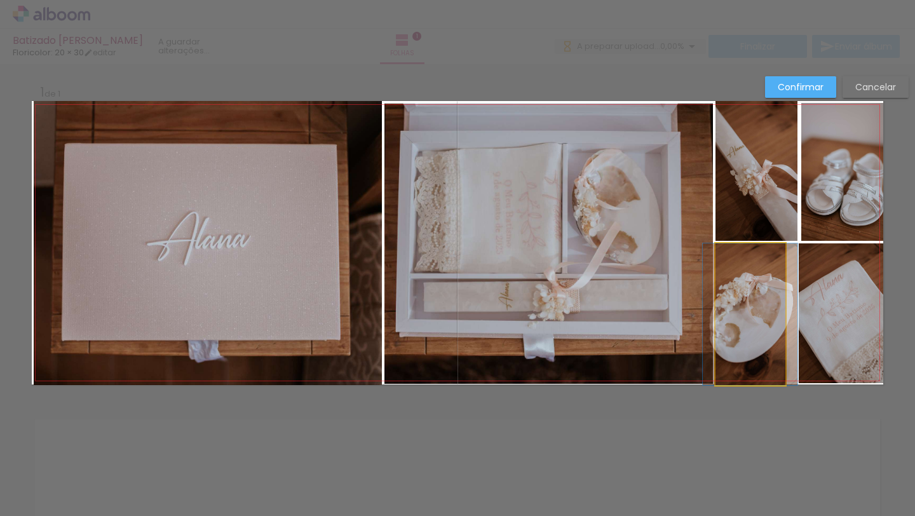
click at [754, 305] on quentale-photo at bounding box center [750, 314] width 70 height 142
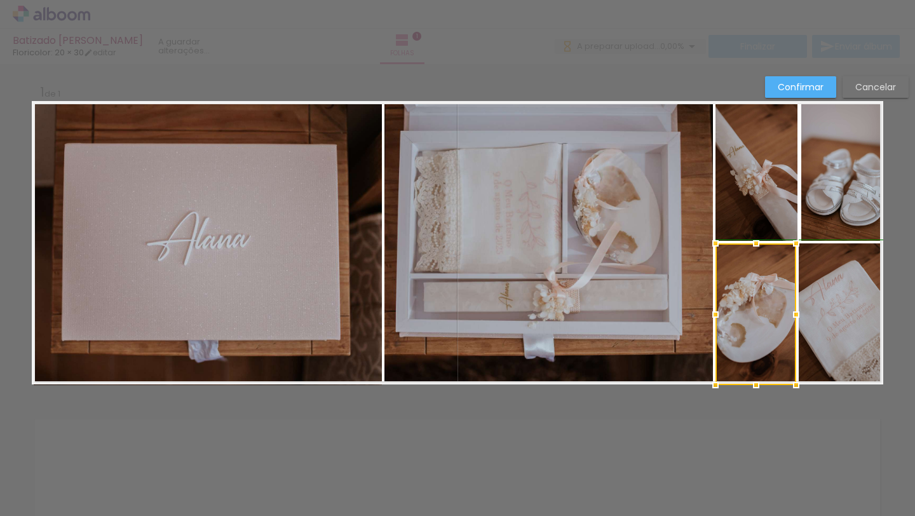
drag, startPoint x: 786, startPoint y: 305, endPoint x: 806, endPoint y: 304, distance: 19.7
click at [806, 304] on div at bounding box center [795, 314] width 25 height 25
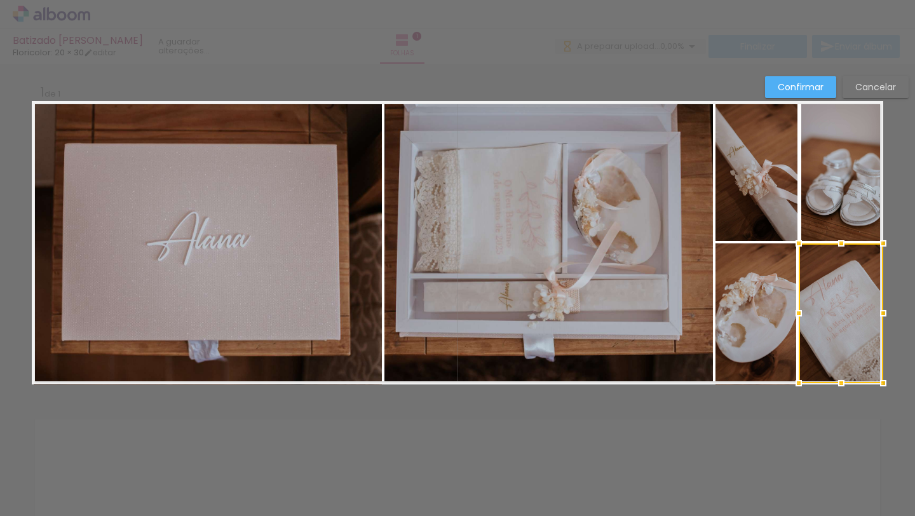
click at [897, 224] on div "Confirmar Cancelar" at bounding box center [457, 394] width 915 height 661
click at [908, 210] on div "Confirmar Cancelar" at bounding box center [457, 394] width 915 height 661
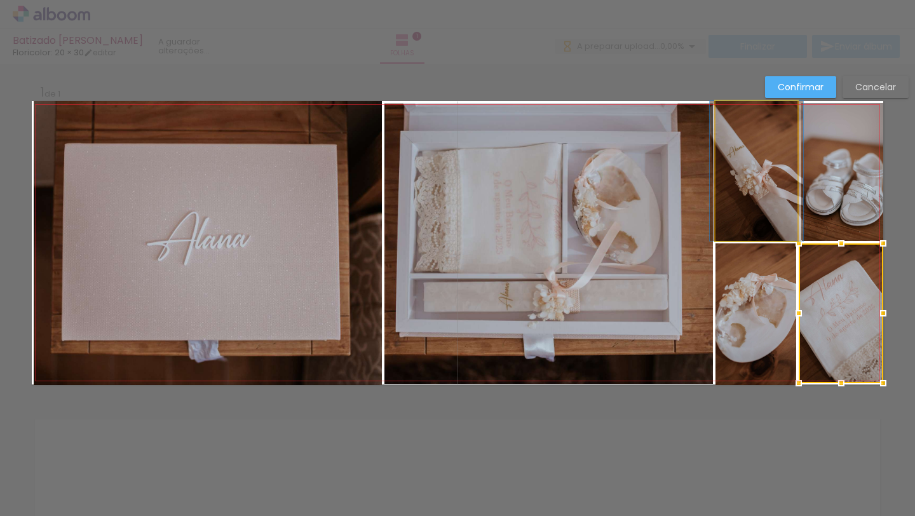
click at [794, 199] on quentale-photo at bounding box center [756, 171] width 82 height 140
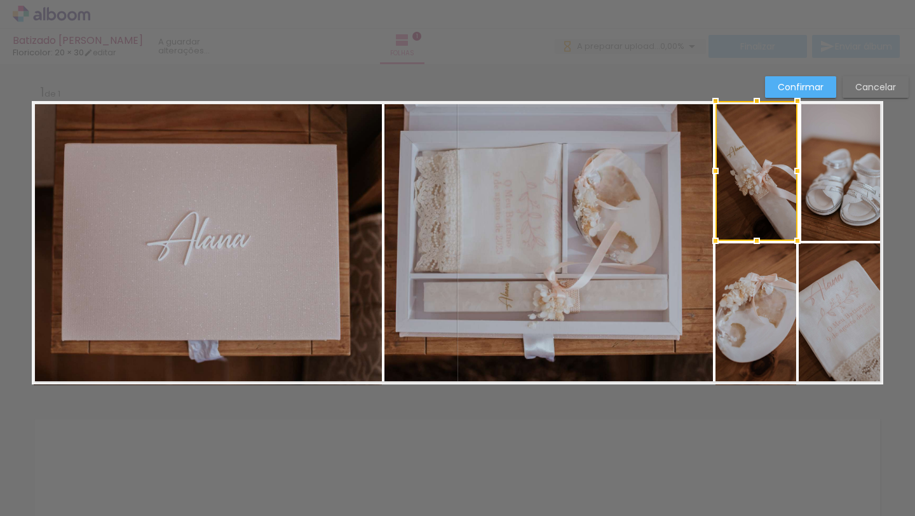
click at [604, 219] on quentale-photo at bounding box center [548, 244] width 328 height 280
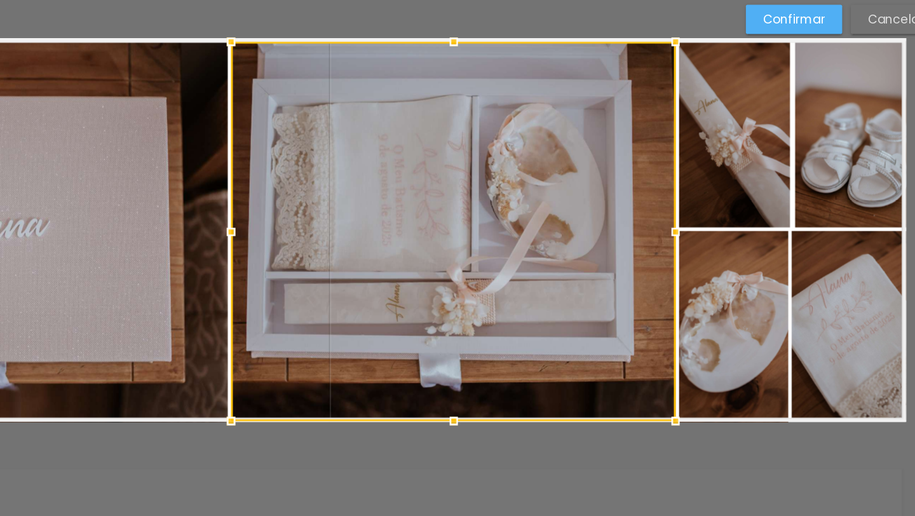
click at [818, 278] on quentale-photo at bounding box center [840, 313] width 84 height 140
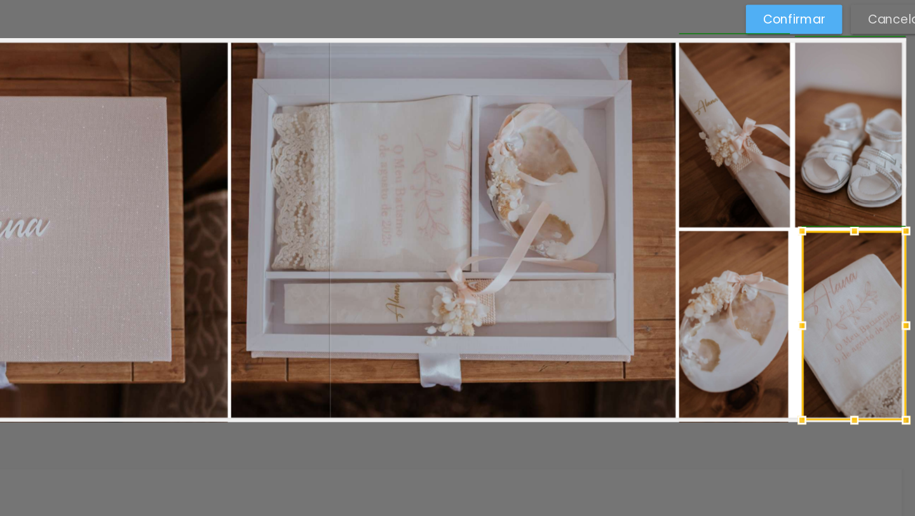
click at [795, 313] on div at bounding box center [805, 312] width 25 height 25
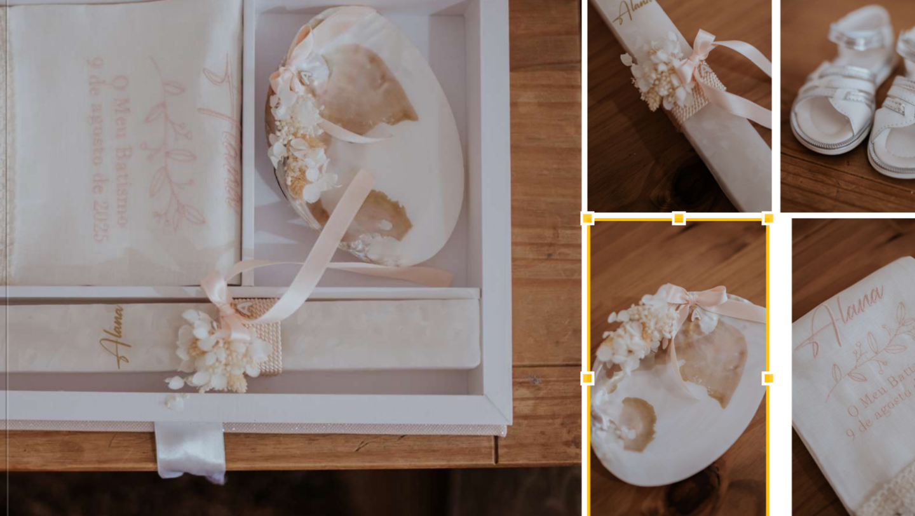
click at [817, 257] on quentale-photo at bounding box center [844, 313] width 77 height 140
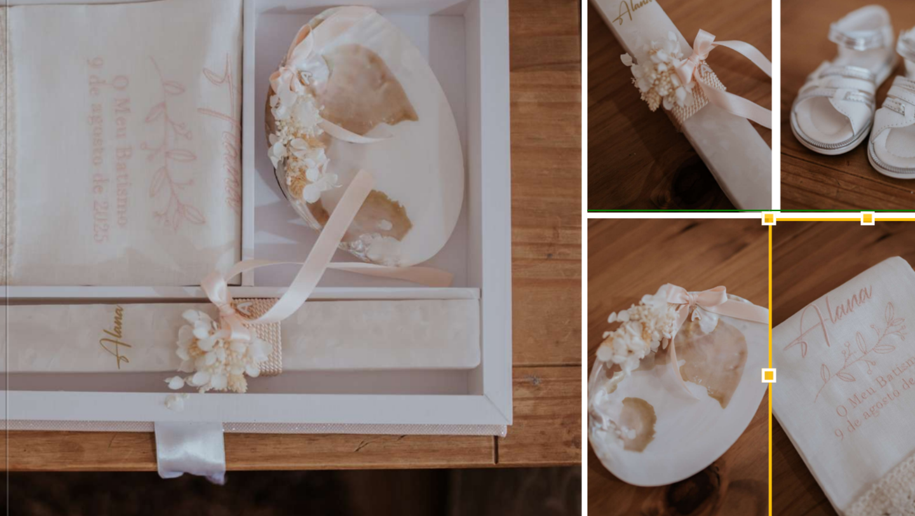
drag, startPoint x: 807, startPoint y: 314, endPoint x: 807, endPoint y: 307, distance: 7.0
click at [807, 307] on div at bounding box center [795, 312] width 25 height 25
click at [772, 295] on quentale-photo at bounding box center [755, 314] width 81 height 142
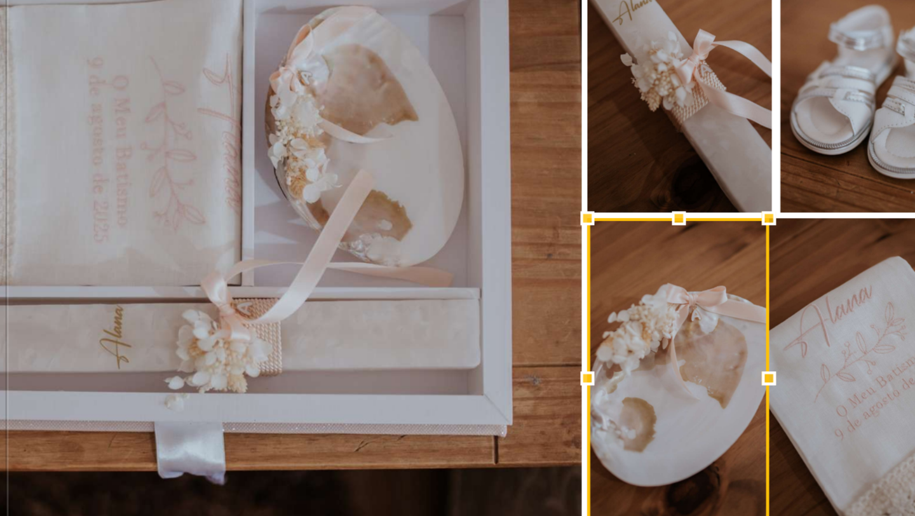
click at [814, 263] on quentale-photo at bounding box center [839, 313] width 87 height 140
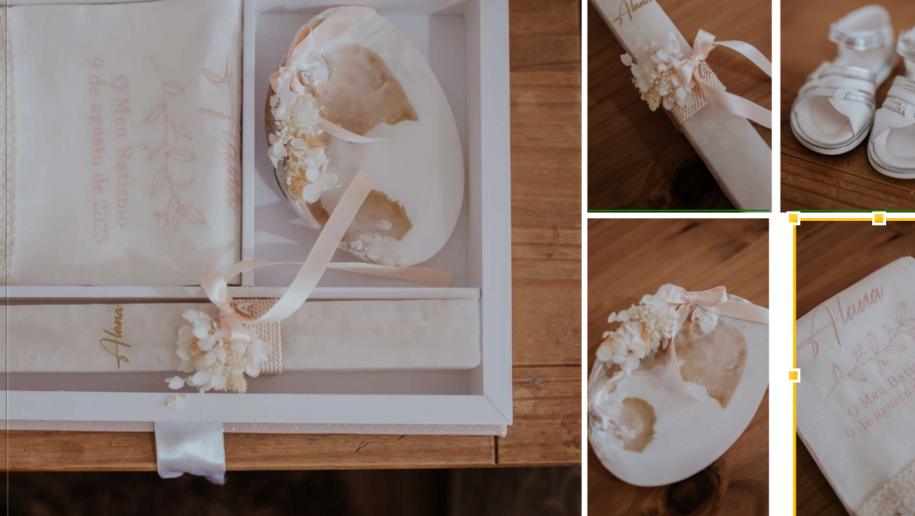
drag, startPoint x: 797, startPoint y: 316, endPoint x: 807, endPoint y: 314, distance: 9.9
click at [807, 314] on div at bounding box center [806, 312] width 25 height 25
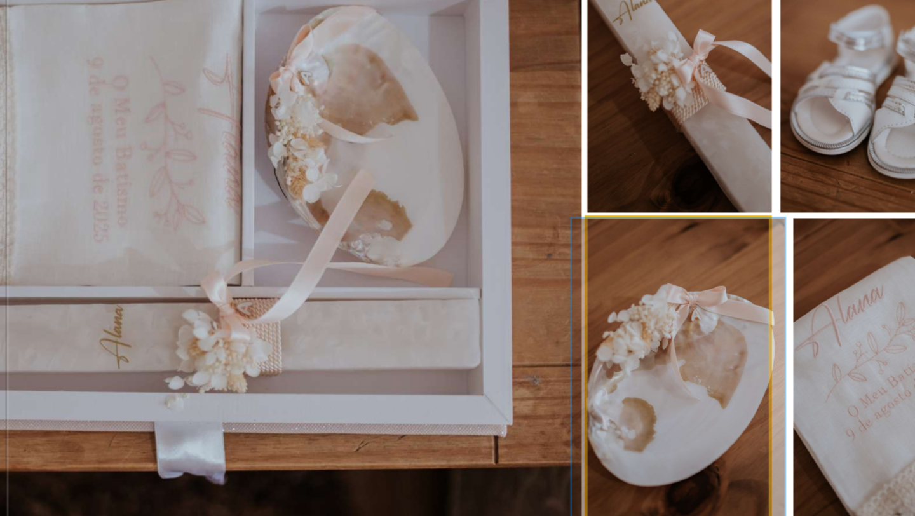
click at [776, 287] on quentale-photo at bounding box center [755, 314] width 81 height 142
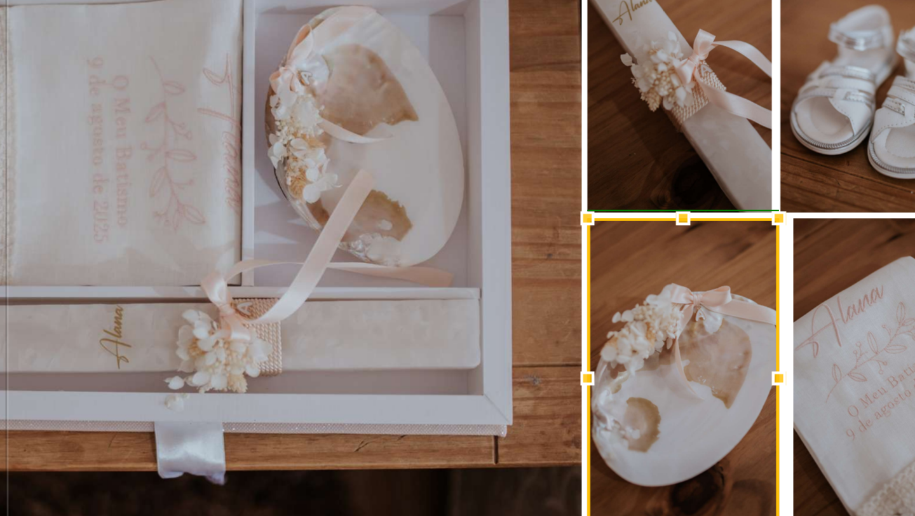
click at [796, 315] on div at bounding box center [800, 314] width 25 height 25
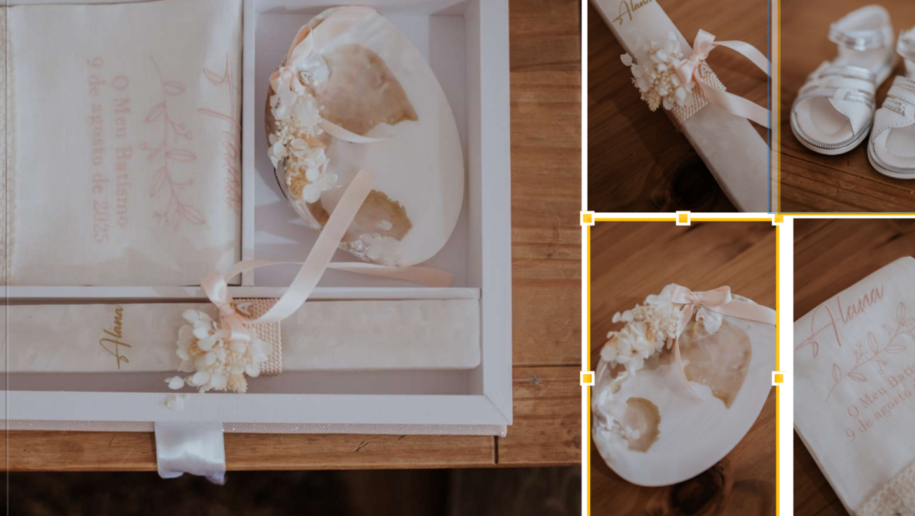
click at [808, 224] on quentale-photo at bounding box center [842, 172] width 82 height 138
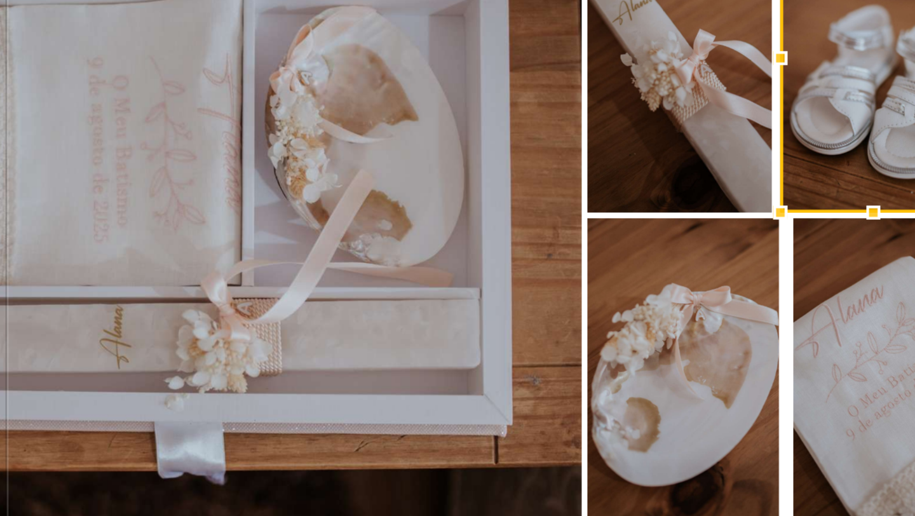
click at [830, 259] on quentale-photo at bounding box center [845, 313] width 76 height 140
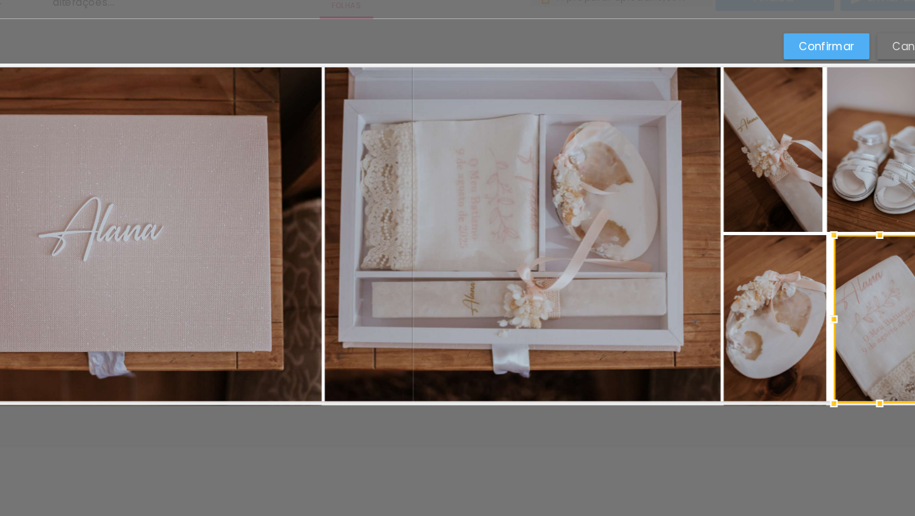
click at [0, 0] on slot "Cancelar" at bounding box center [0, 0] width 0 height 0
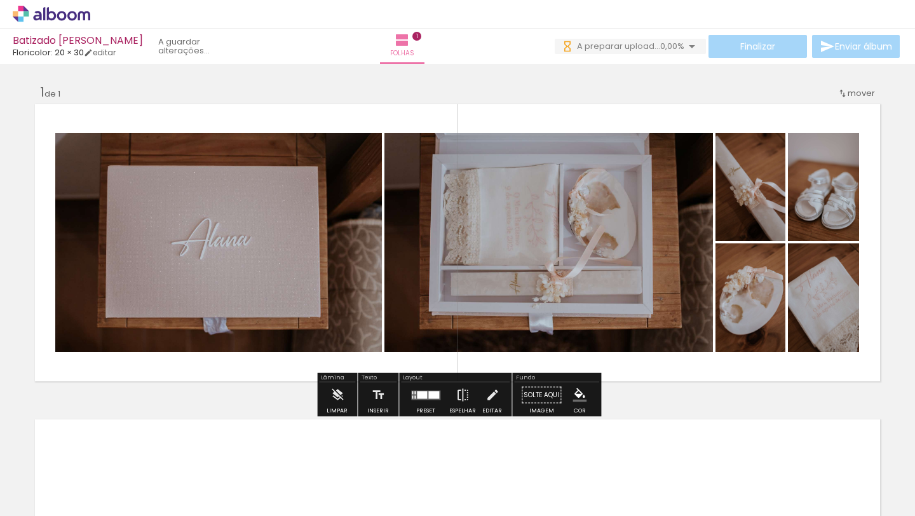
click at [413, 398] on quentale-layouter at bounding box center [425, 395] width 29 height 10
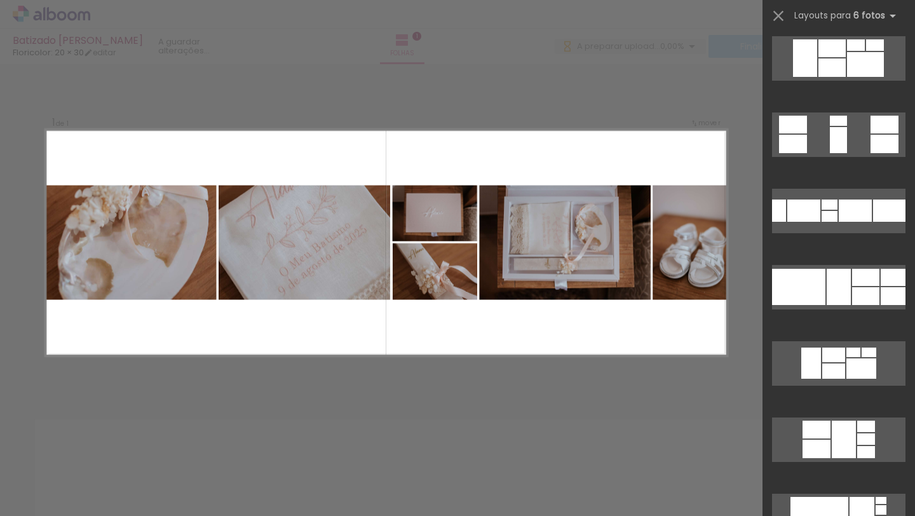
scroll to position [23782, 0]
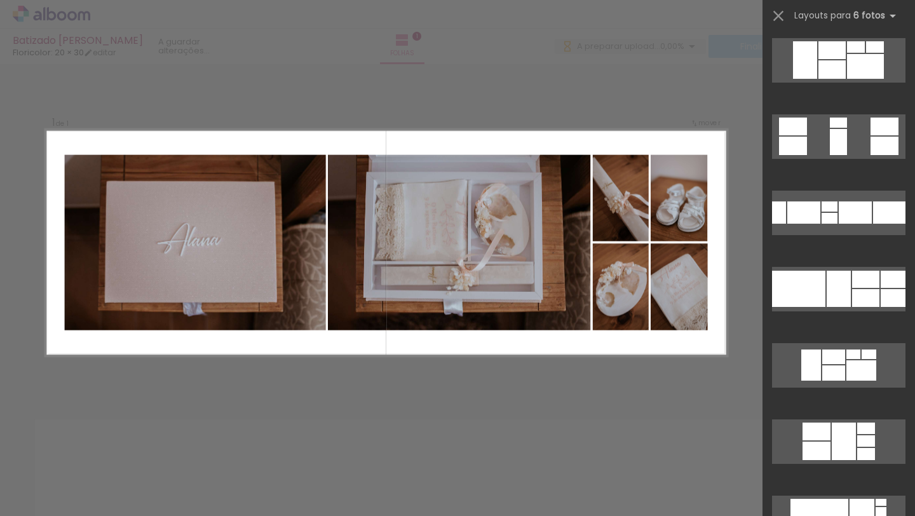
click at [609, 57] on div at bounding box center [457, 32] width 915 height 64
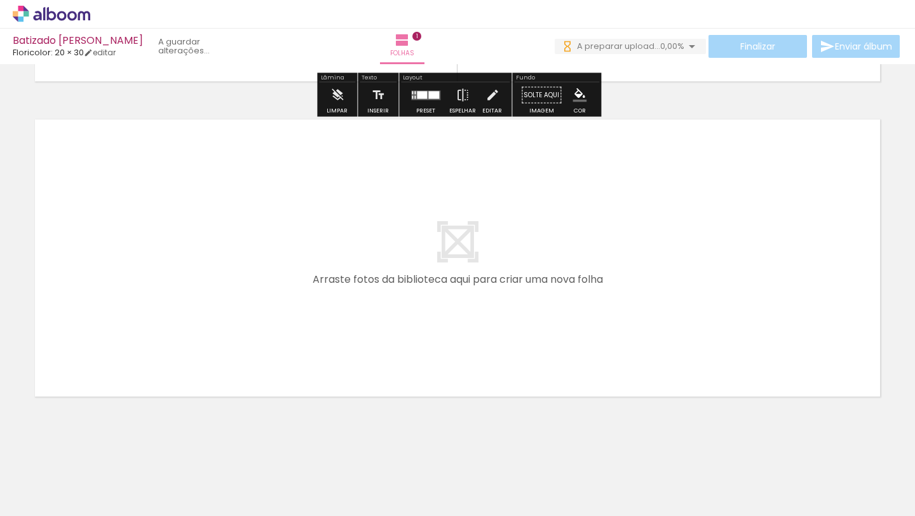
scroll to position [307, 0]
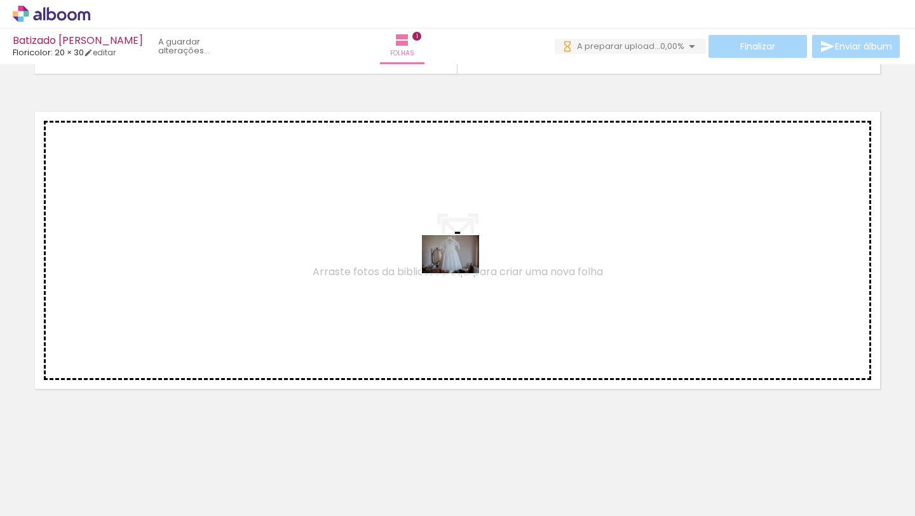
drag, startPoint x: 725, startPoint y: 472, endPoint x: 570, endPoint y: 292, distance: 237.3
click at [570, 292] on quentale-workspace at bounding box center [457, 258] width 915 height 516
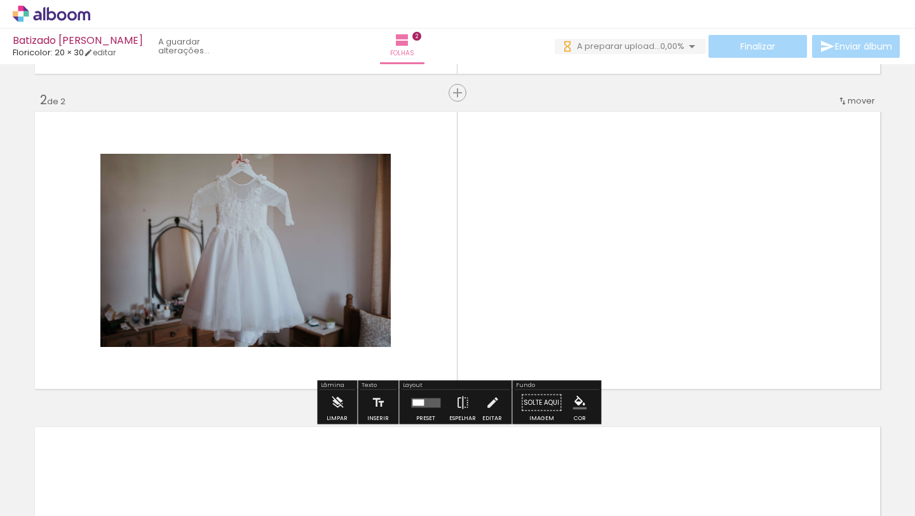
scroll to position [0, 601]
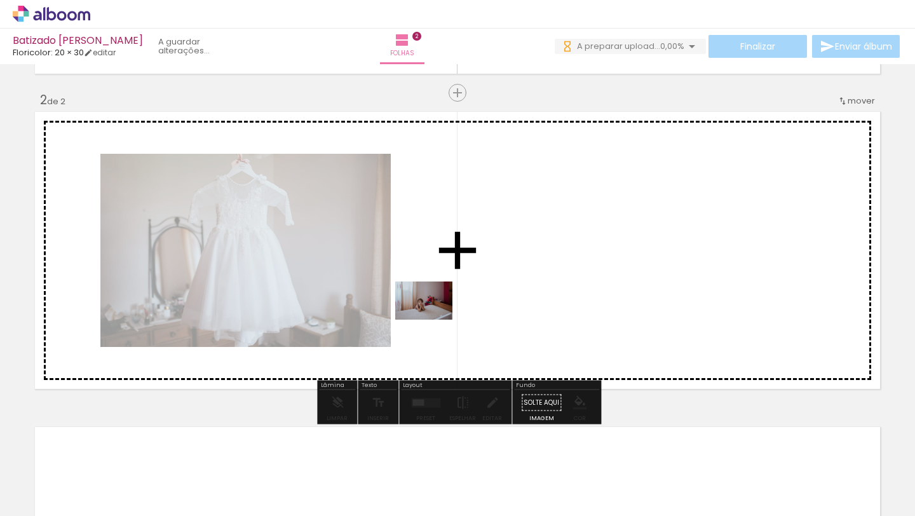
drag, startPoint x: 234, startPoint y: 478, endPoint x: 447, endPoint y: 309, distance: 270.8
click at [447, 309] on quentale-workspace at bounding box center [457, 258] width 915 height 516
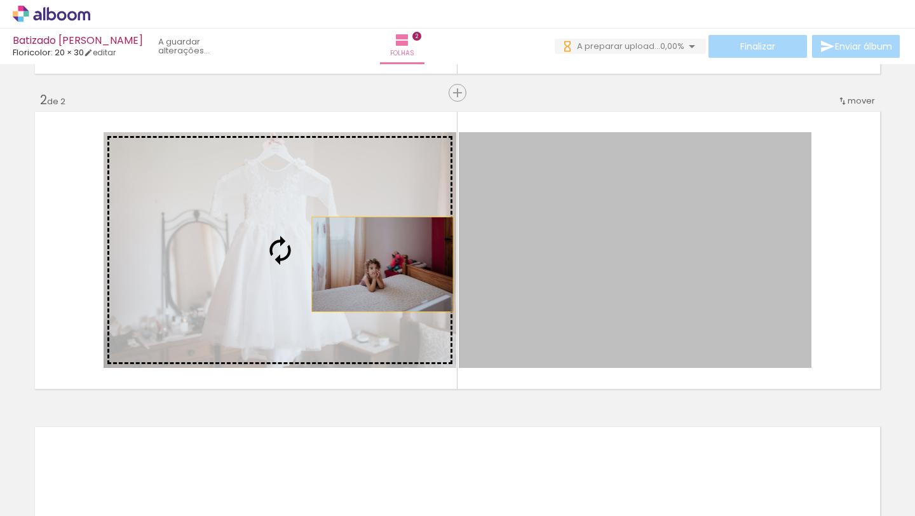
drag, startPoint x: 494, startPoint y: 264, endPoint x: 379, endPoint y: 264, distance: 115.0
click at [0, 0] on slot at bounding box center [0, 0] width 0 height 0
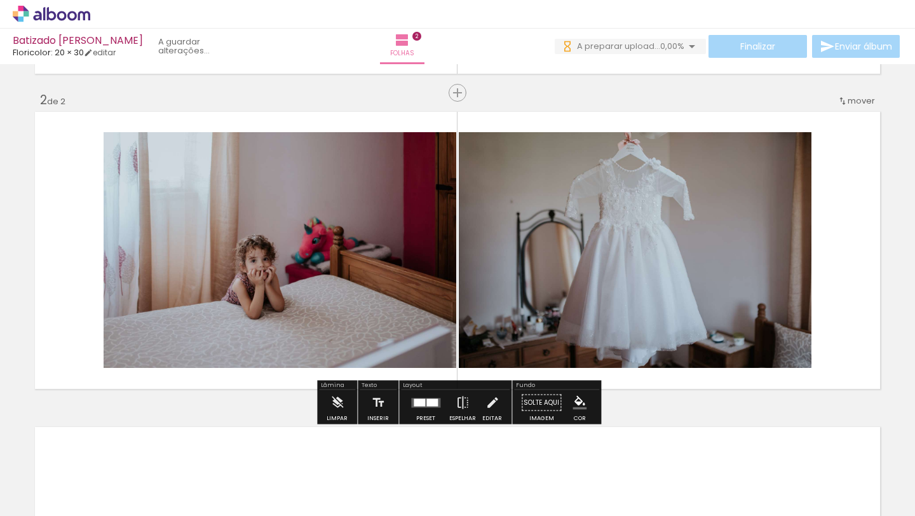
scroll to position [0, 1066]
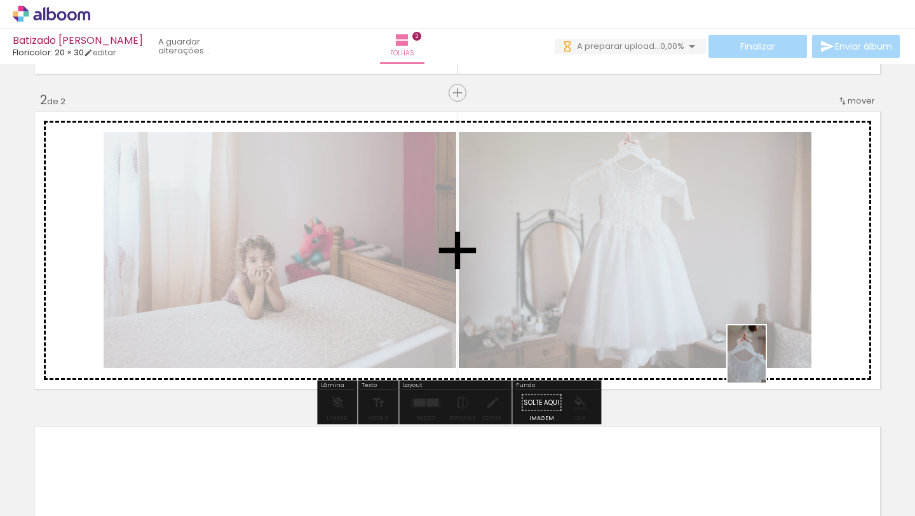
drag, startPoint x: 344, startPoint y: 494, endPoint x: 763, endPoint y: 362, distance: 439.6
click at [765, 362] on quentale-workspace at bounding box center [457, 258] width 915 height 516
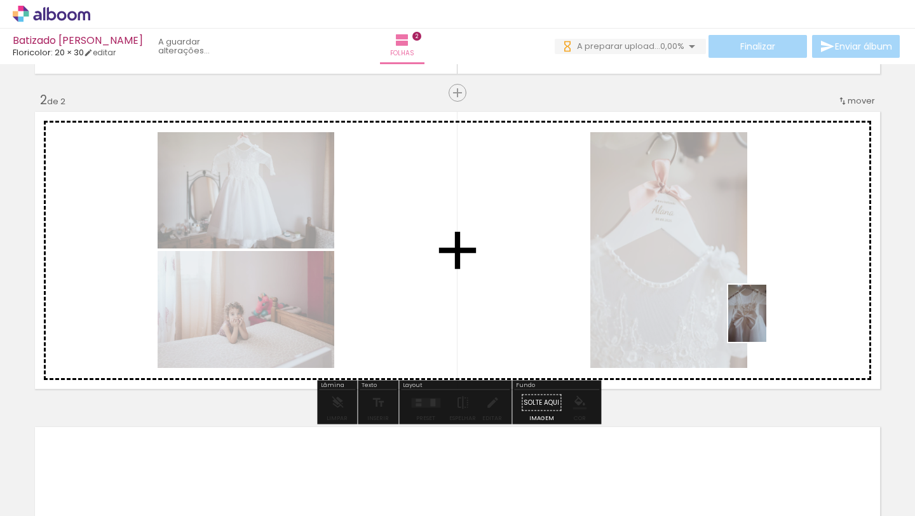
drag, startPoint x: 624, startPoint y: 487, endPoint x: 766, endPoint y: 323, distance: 217.1
click at [766, 323] on quentale-workspace at bounding box center [457, 258] width 915 height 516
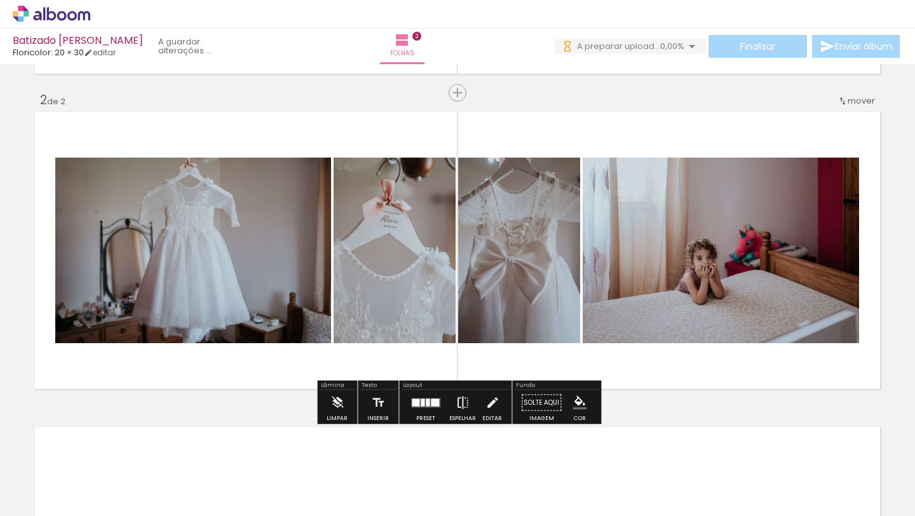
click at [455, 400] on iron-icon at bounding box center [462, 402] width 14 height 25
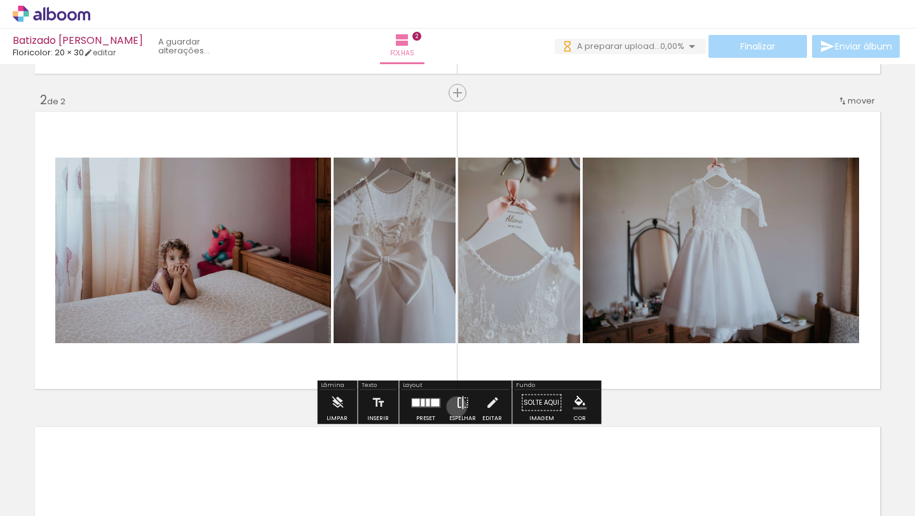
click at [455, 407] on iron-icon at bounding box center [462, 402] width 14 height 25
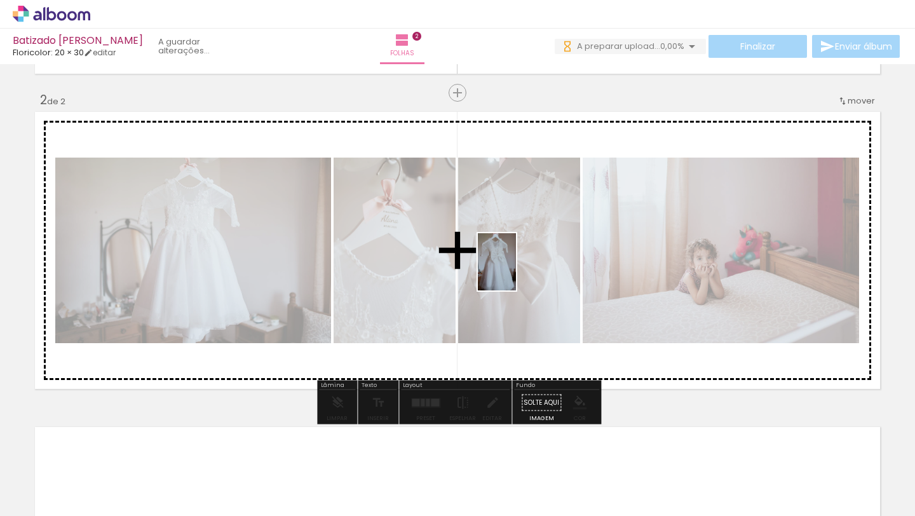
drag, startPoint x: 704, startPoint y: 473, endPoint x: 515, endPoint y: 271, distance: 276.4
click at [515, 271] on quentale-workspace at bounding box center [457, 258] width 915 height 516
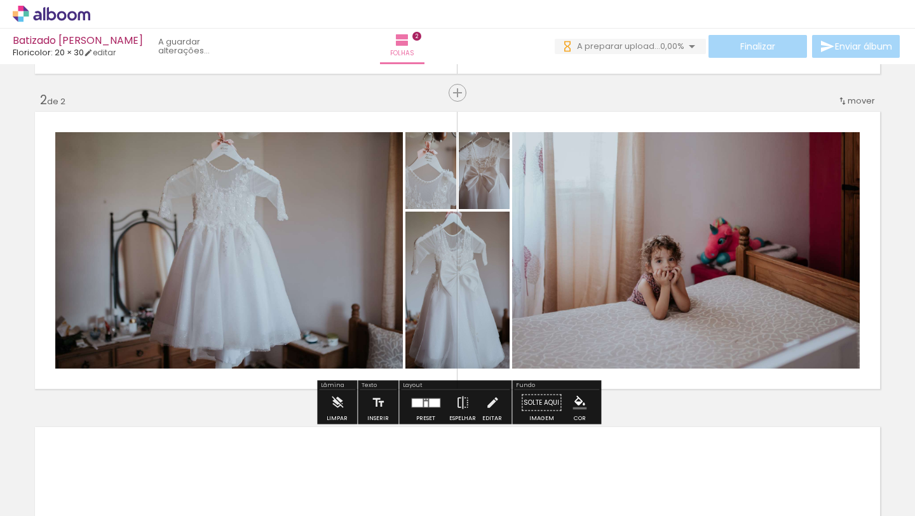
click at [470, 281] on quentale-photo at bounding box center [457, 290] width 104 height 157
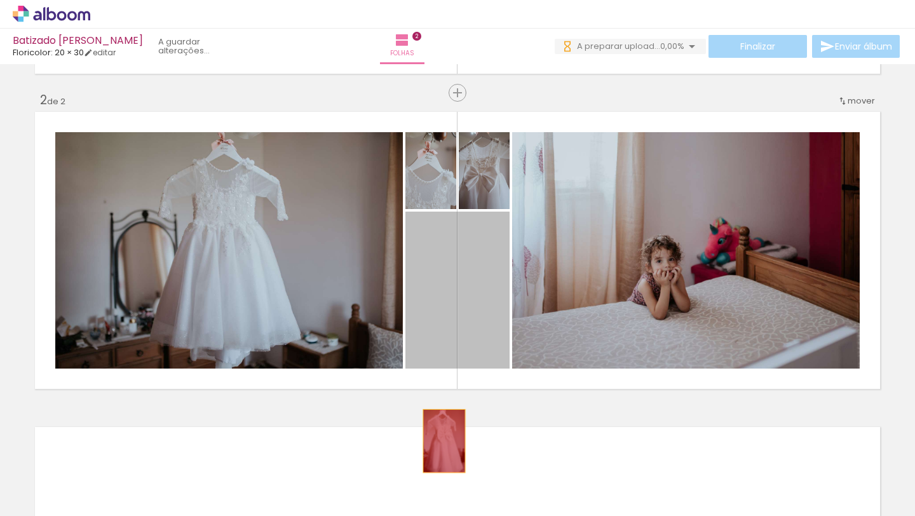
drag, startPoint x: 471, startPoint y: 278, endPoint x: 442, endPoint y: 440, distance: 163.9
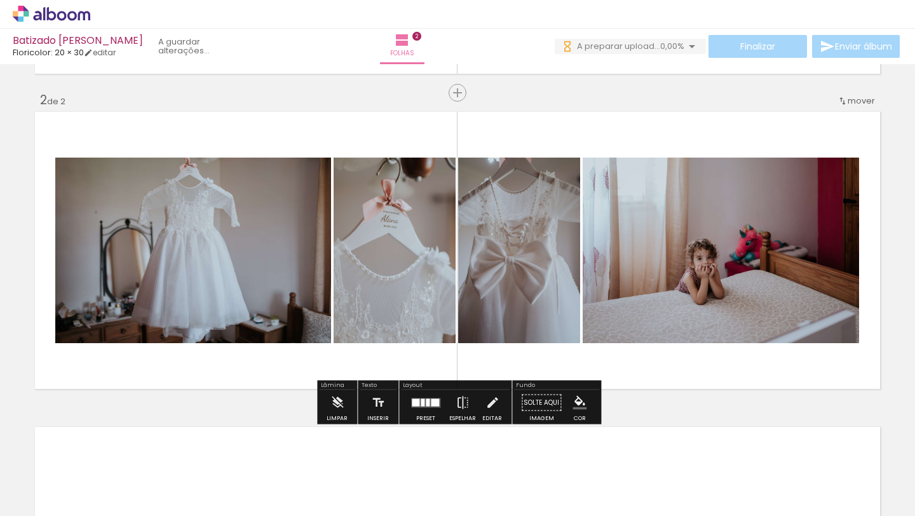
click at [417, 401] on quentale-layouter at bounding box center [425, 403] width 29 height 10
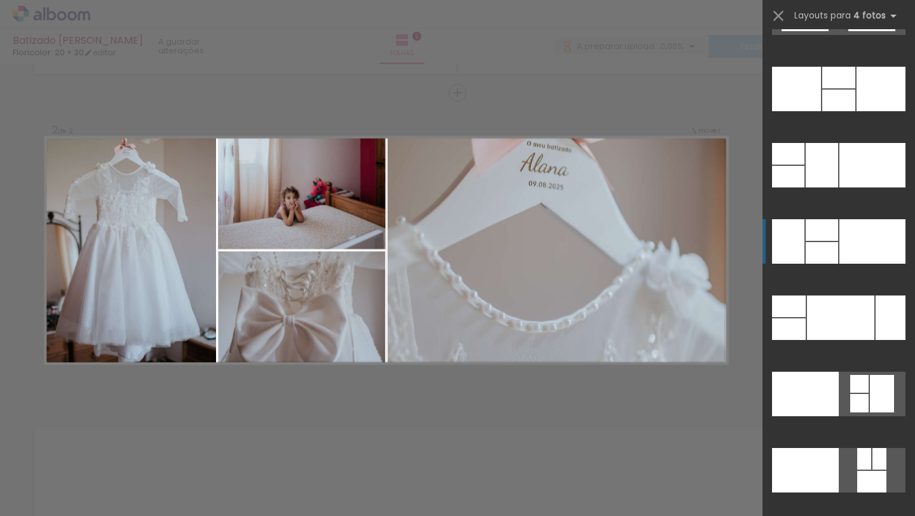
scroll to position [25658, 0]
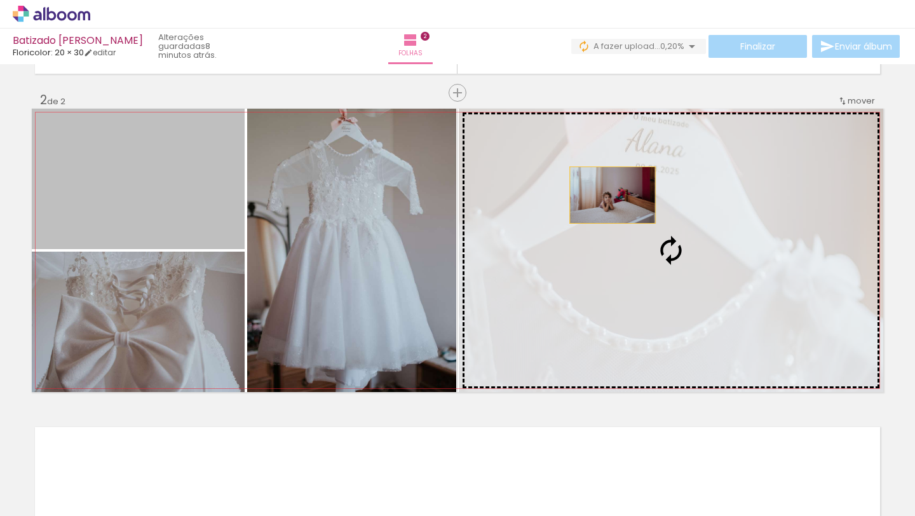
drag, startPoint x: 187, startPoint y: 191, endPoint x: 612, endPoint y: 193, distance: 424.9
click at [0, 0] on slot at bounding box center [0, 0] width 0 height 0
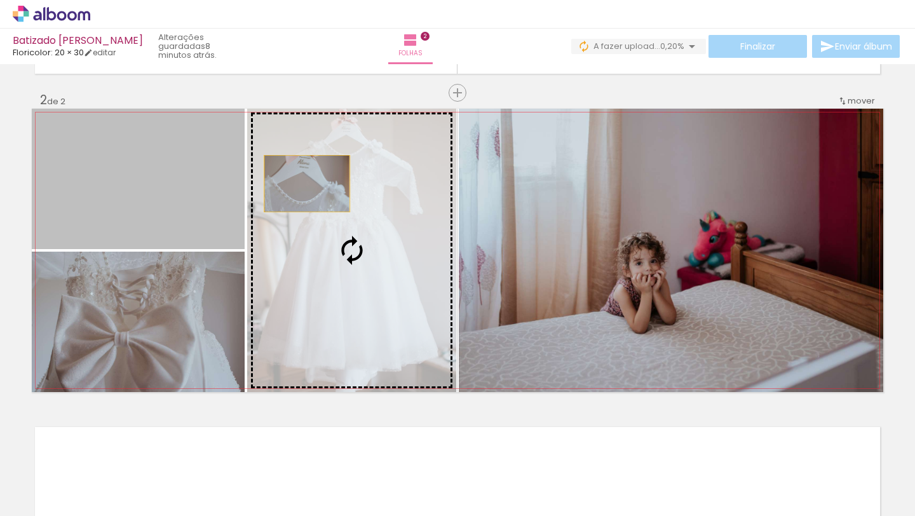
drag, startPoint x: 157, startPoint y: 184, endPoint x: 327, endPoint y: 184, distance: 170.2
click at [0, 0] on slot at bounding box center [0, 0] width 0 height 0
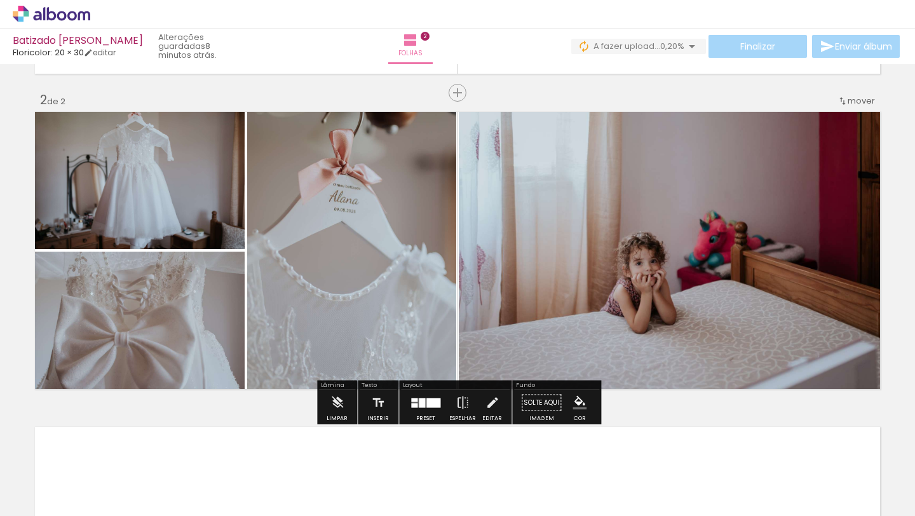
click at [419, 406] on div at bounding box center [422, 403] width 6 height 10
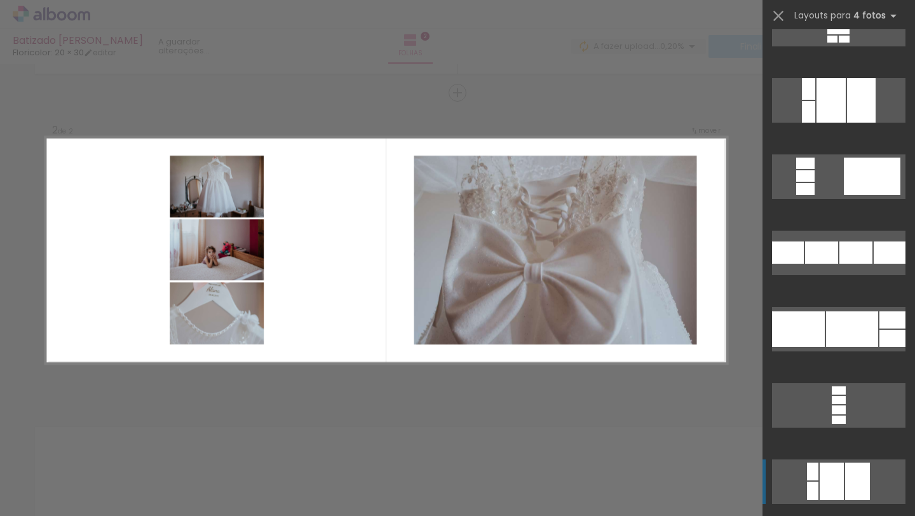
scroll to position [22039, 0]
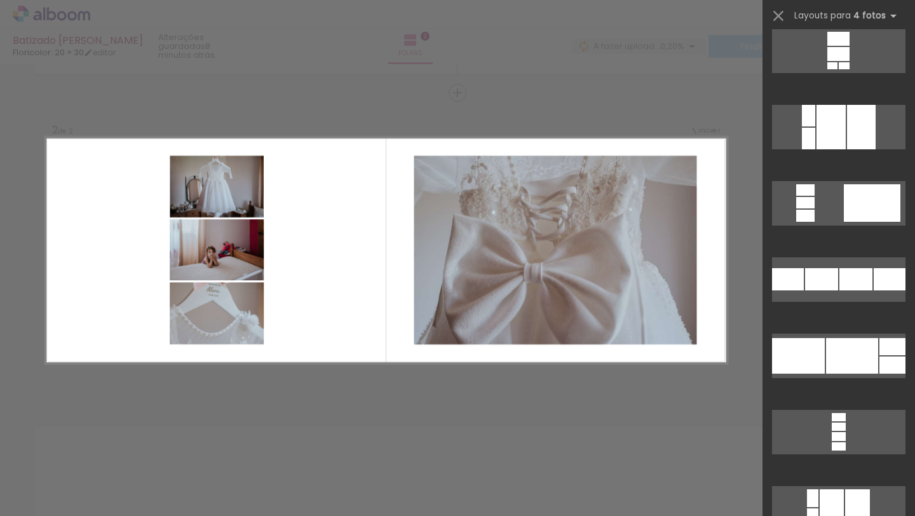
click at [655, 100] on div "Confirmar Cancelar" at bounding box center [457, 245] width 915 height 976
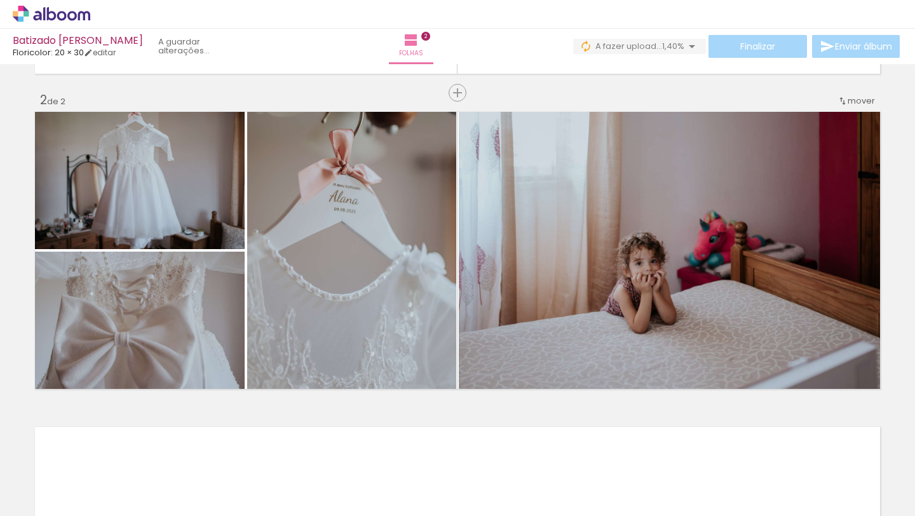
scroll to position [0, 1218]
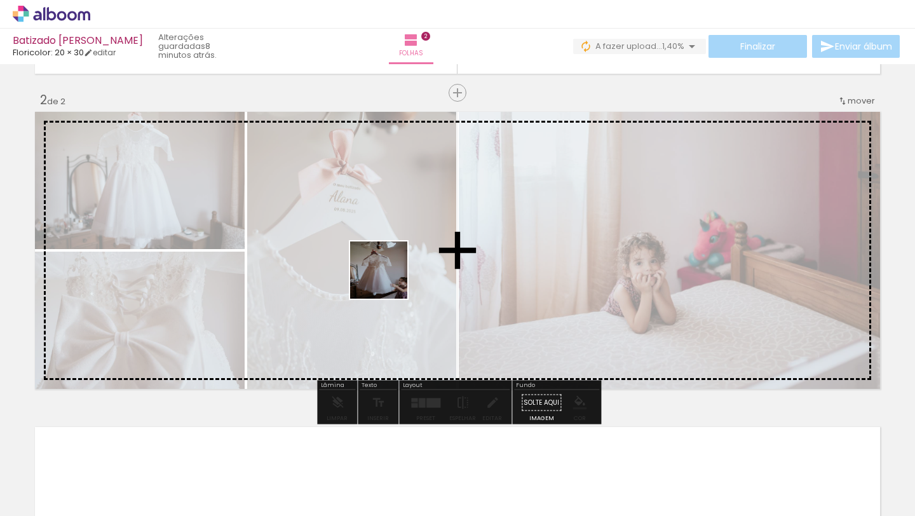
drag, startPoint x: 129, startPoint y: 490, endPoint x: 396, endPoint y: 272, distance: 344.4
click at [396, 272] on quentale-workspace at bounding box center [457, 258] width 915 height 516
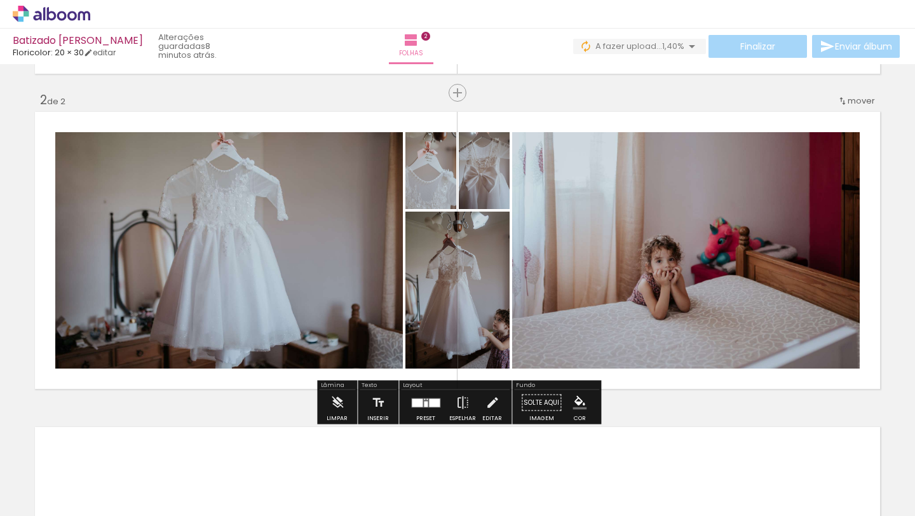
click at [429, 403] on div at bounding box center [434, 402] width 11 height 8
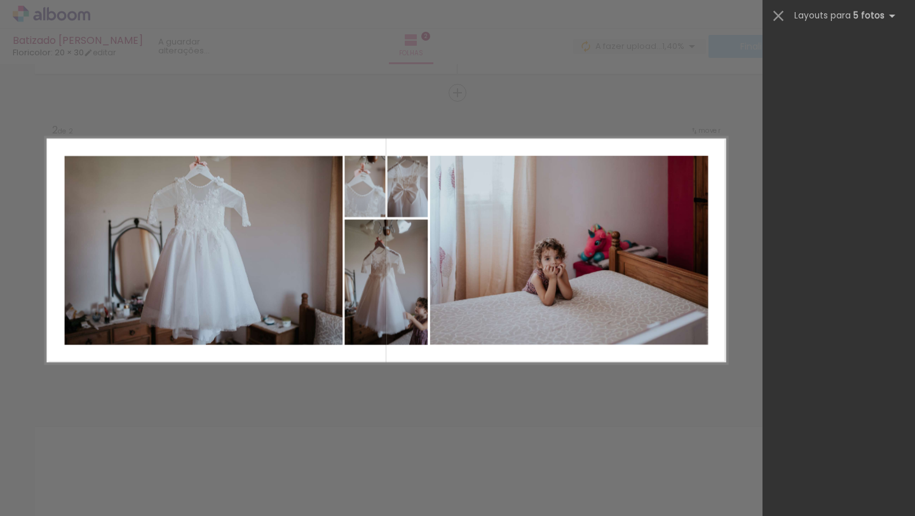
scroll to position [0, 0]
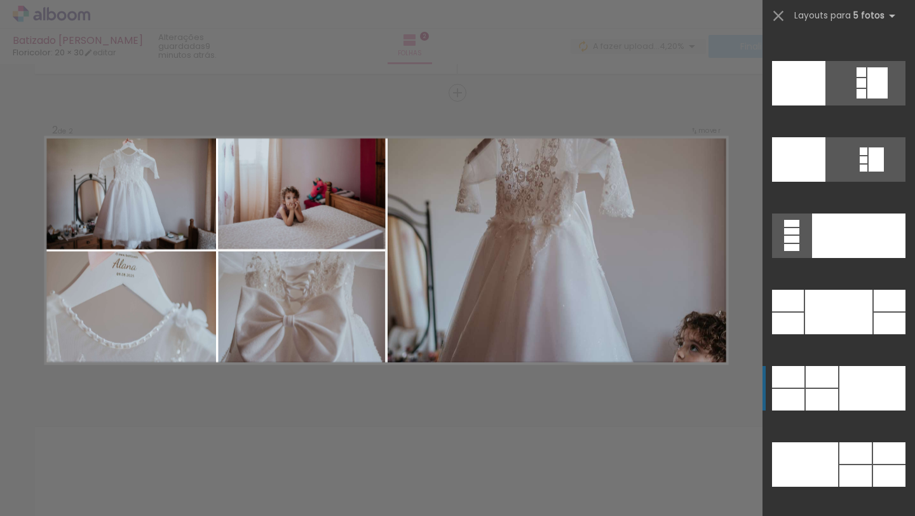
scroll to position [33361, 0]
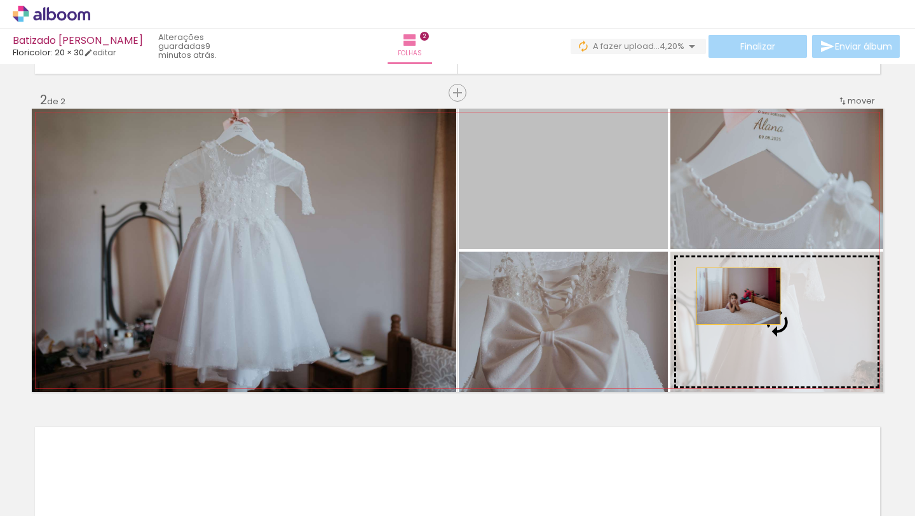
drag, startPoint x: 593, startPoint y: 191, endPoint x: 737, endPoint y: 294, distance: 178.0
click at [0, 0] on slot at bounding box center [0, 0] width 0 height 0
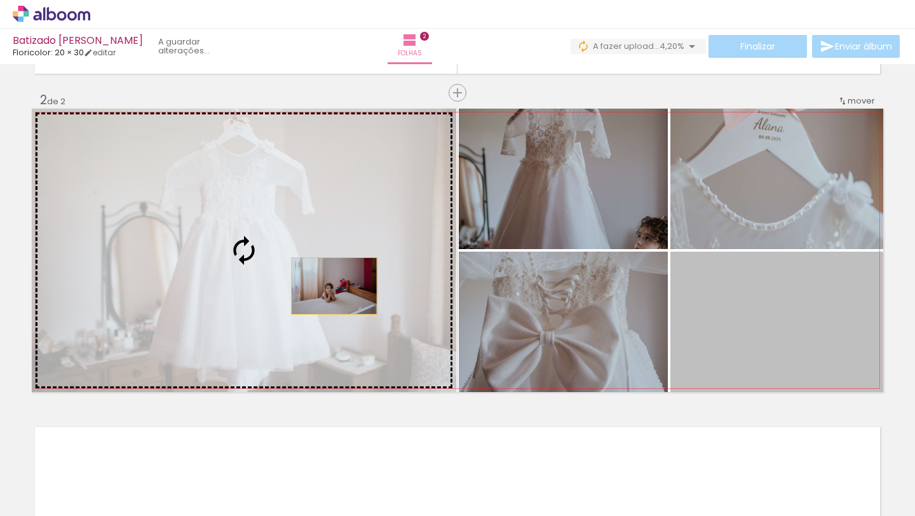
drag, startPoint x: 743, startPoint y: 299, endPoint x: 295, endPoint y: 280, distance: 447.6
click at [0, 0] on slot at bounding box center [0, 0] width 0 height 0
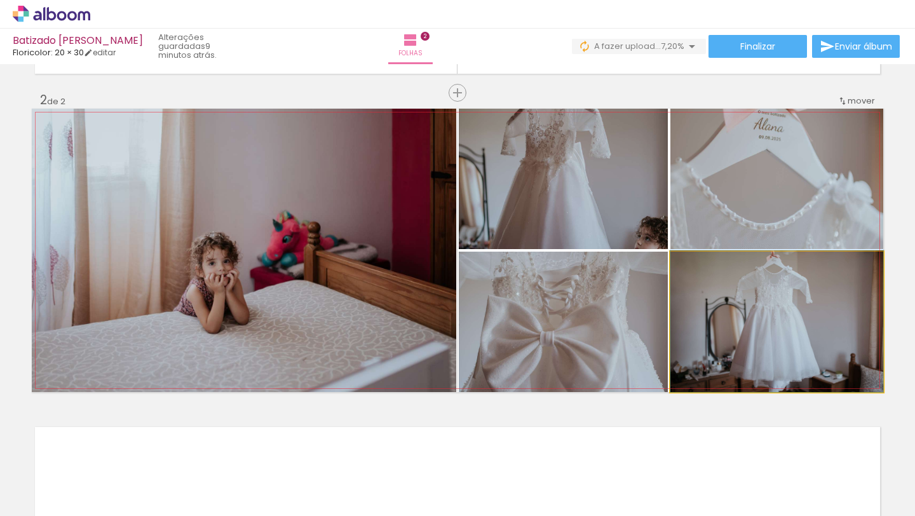
drag, startPoint x: 750, startPoint y: 309, endPoint x: 565, endPoint y: 199, distance: 214.7
click at [0, 0] on slot at bounding box center [0, 0] width 0 height 0
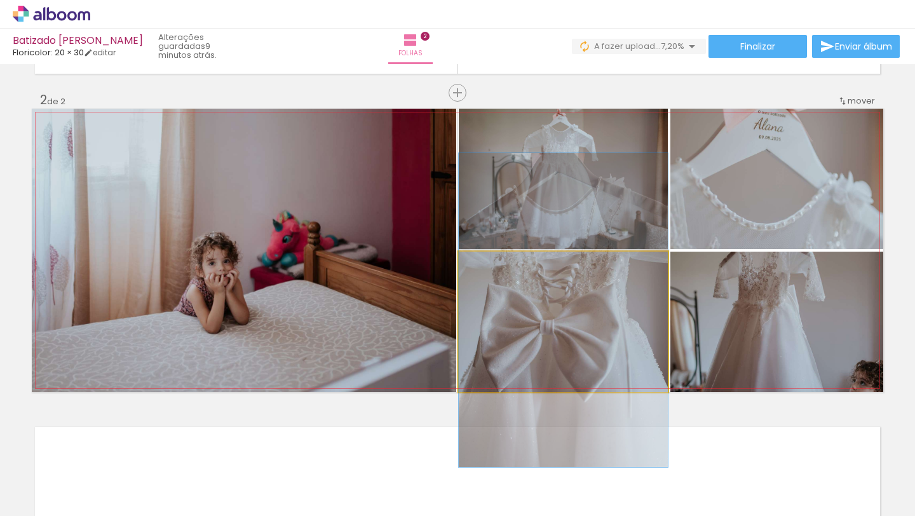
drag, startPoint x: 610, startPoint y: 340, endPoint x: 612, endPoint y: 328, distance: 11.6
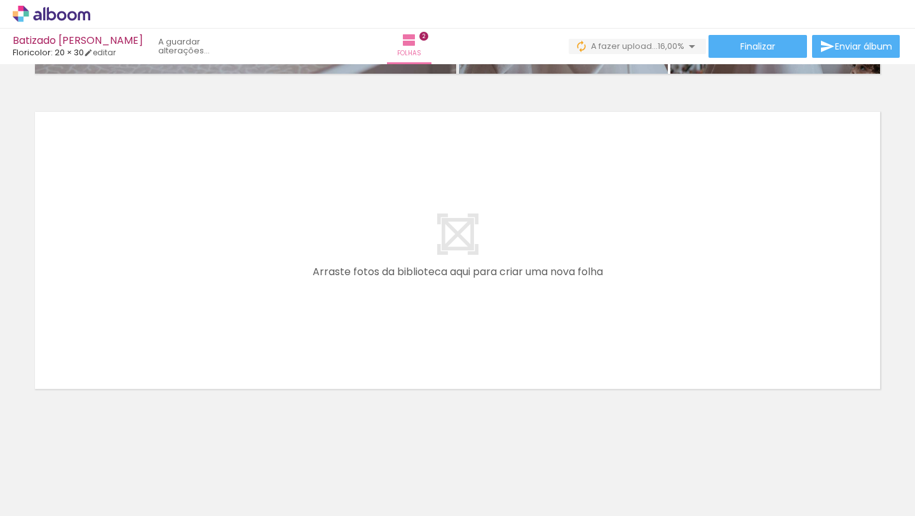
scroll to position [0, 1590]
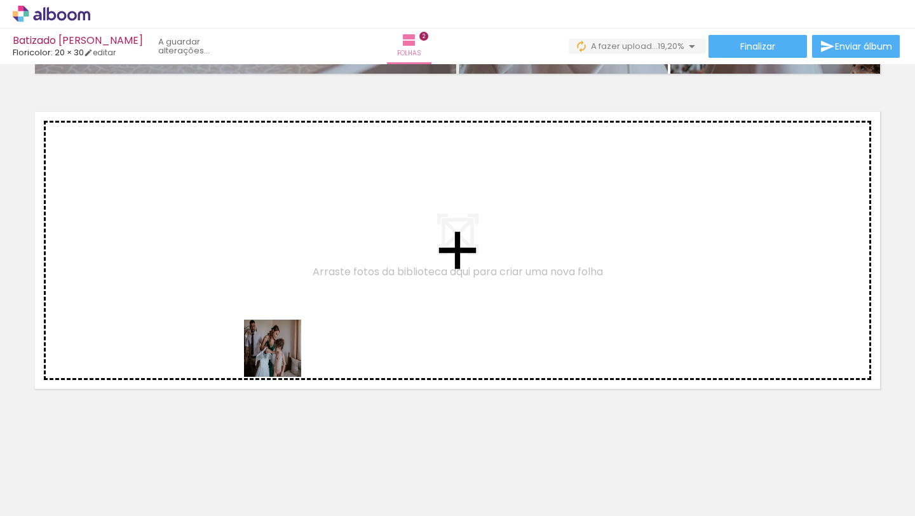
drag, startPoint x: 262, startPoint y: 484, endPoint x: 287, endPoint y: 311, distance: 174.5
click at [287, 311] on quentale-workspace at bounding box center [457, 258] width 915 height 516
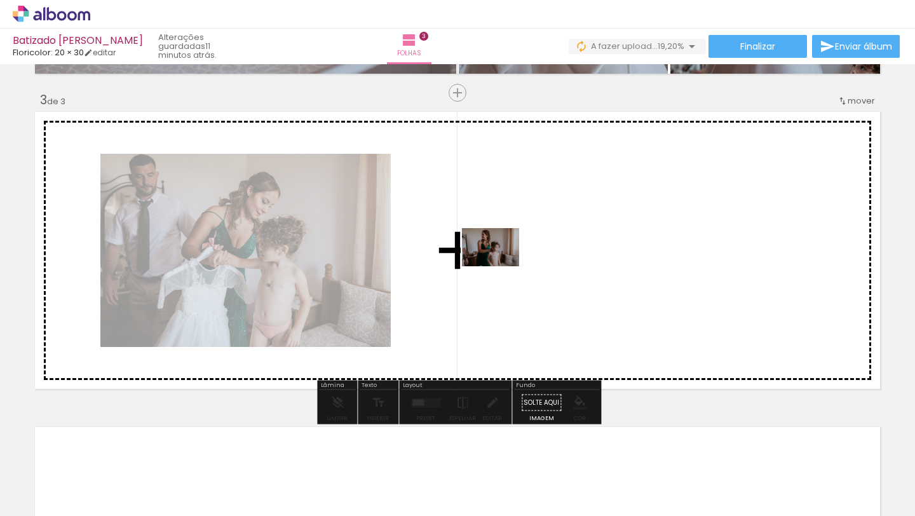
drag, startPoint x: 324, startPoint y: 483, endPoint x: 502, endPoint y: 265, distance: 281.2
click at [502, 265] on quentale-workspace at bounding box center [457, 258] width 915 height 516
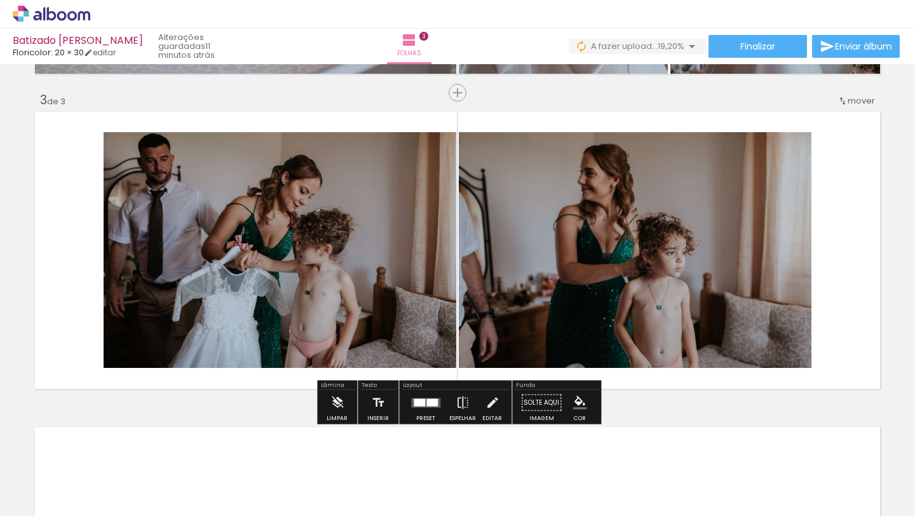
scroll to position [0, 1655]
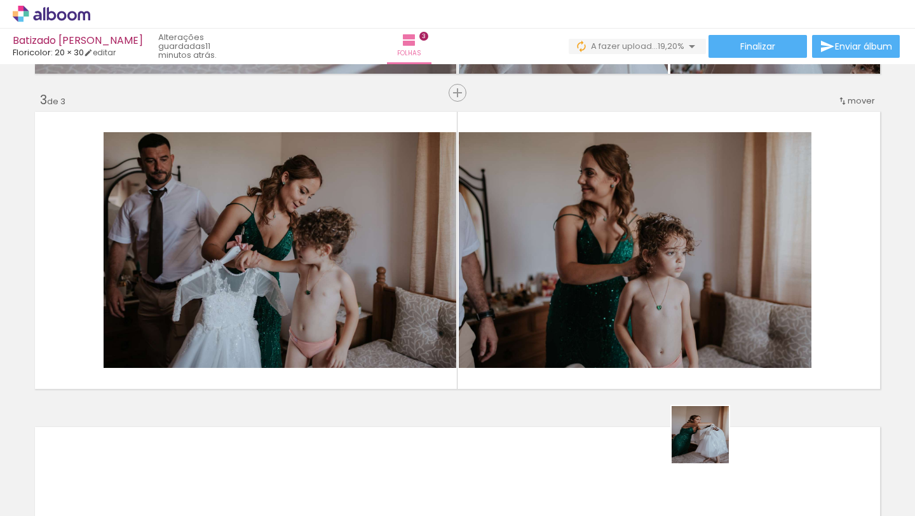
drag, startPoint x: 679, startPoint y: 488, endPoint x: 870, endPoint y: 283, distance: 280.4
click at [870, 283] on quentale-workspace at bounding box center [457, 258] width 915 height 516
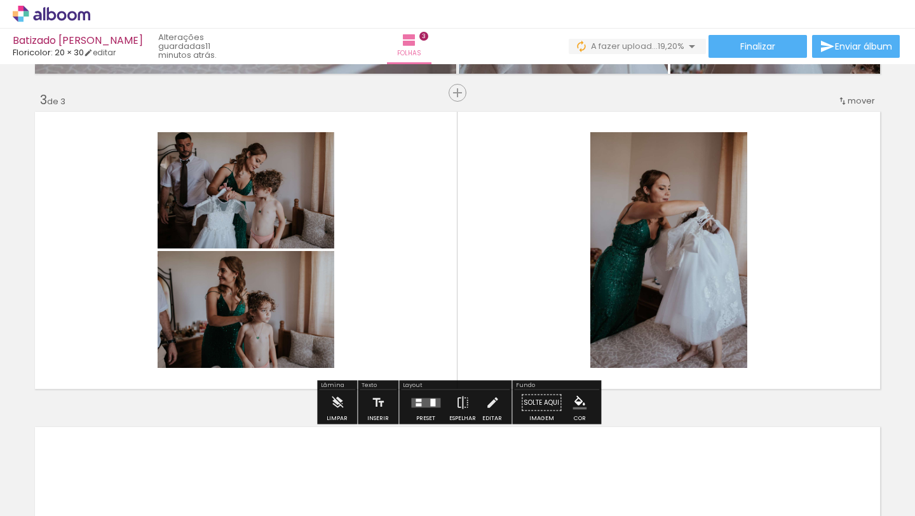
scroll to position [0, 1934]
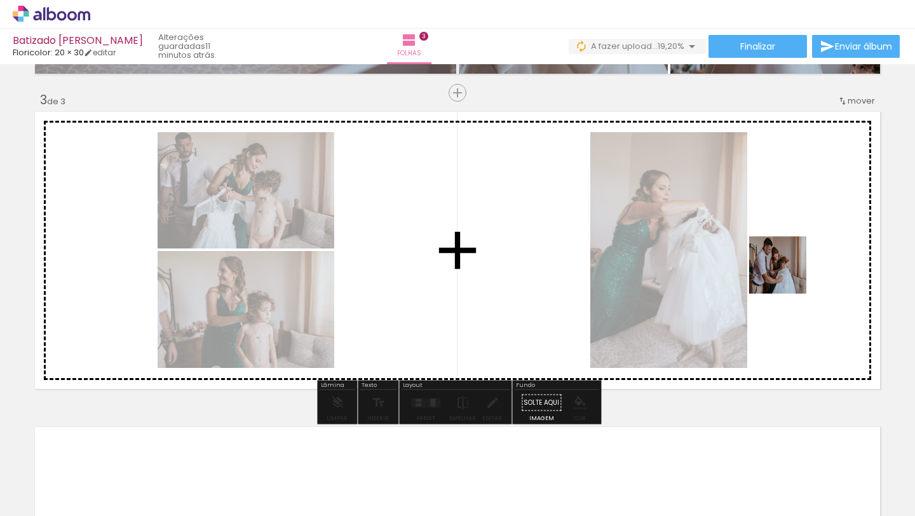
drag, startPoint x: 613, startPoint y: 479, endPoint x: 802, endPoint y: 259, distance: 290.5
click at [802, 259] on quentale-workspace at bounding box center [457, 258] width 915 height 516
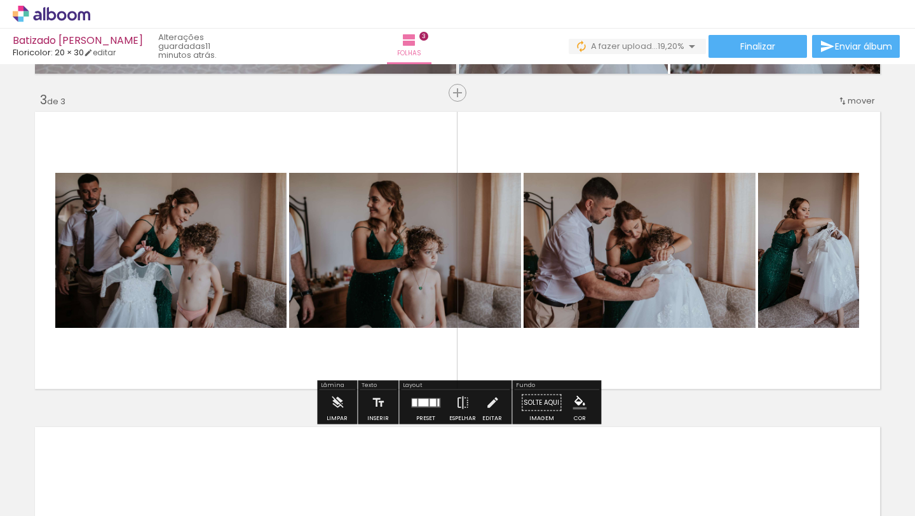
click at [420, 401] on div at bounding box center [423, 402] width 10 height 8
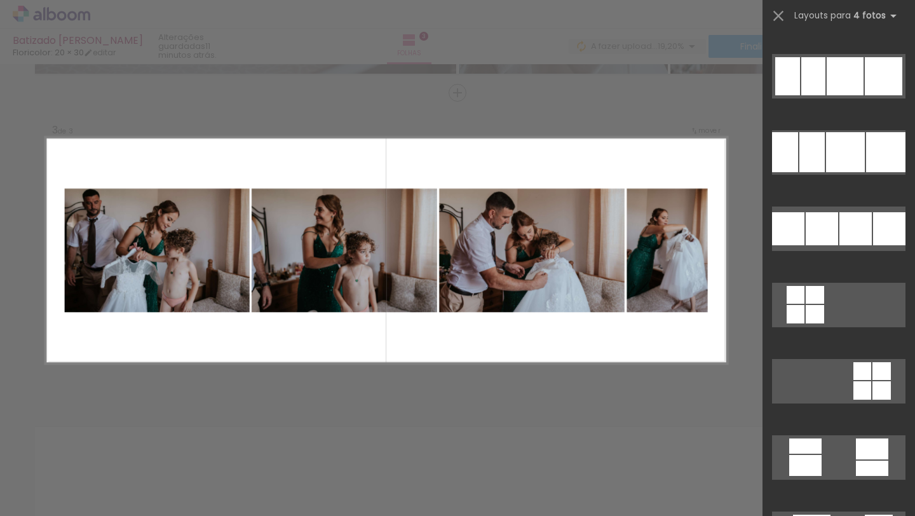
scroll to position [20243, 0]
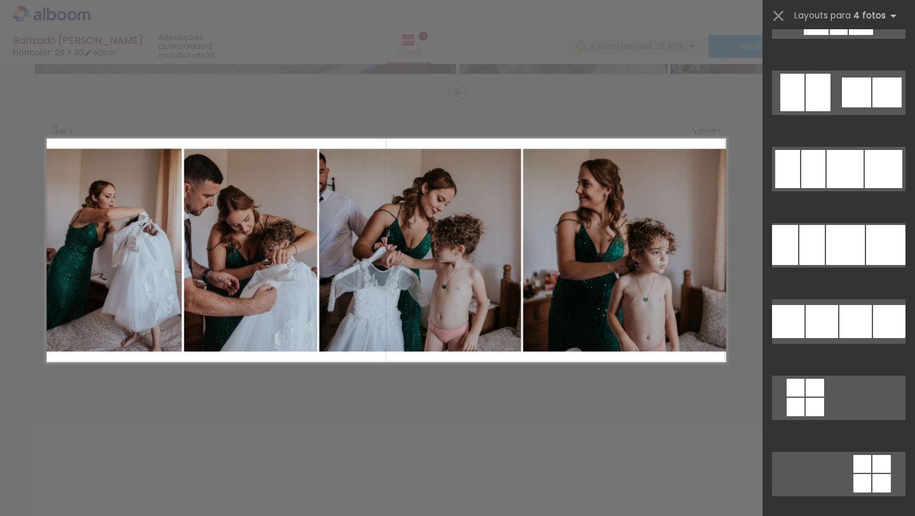
click at [635, 400] on div "Confirmar Cancelar" at bounding box center [457, 87] width 915 height 1291
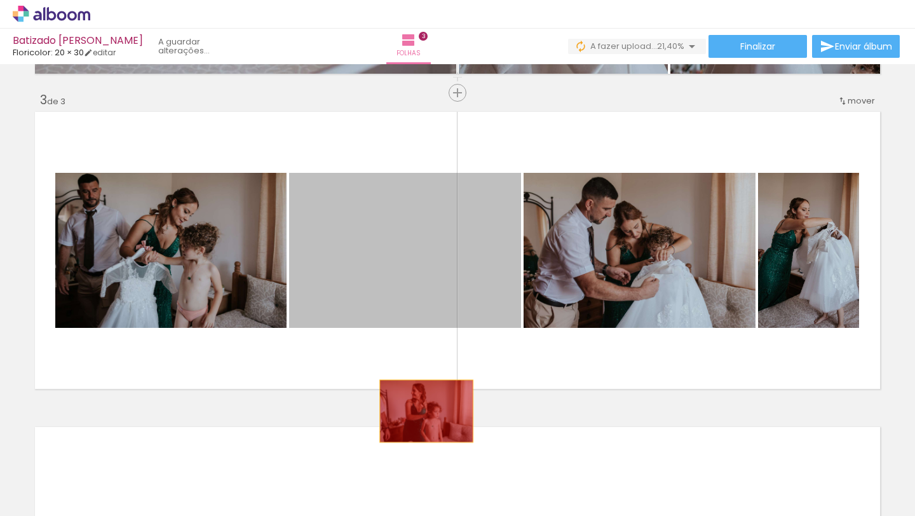
drag, startPoint x: 464, startPoint y: 274, endPoint x: 426, endPoint y: 410, distance: 141.2
click at [426, 410] on div "Inserir folha 1 de 3 Inserir folha 2 de 3 Inserir folha 3 de 3" at bounding box center [457, 76] width 915 height 1261
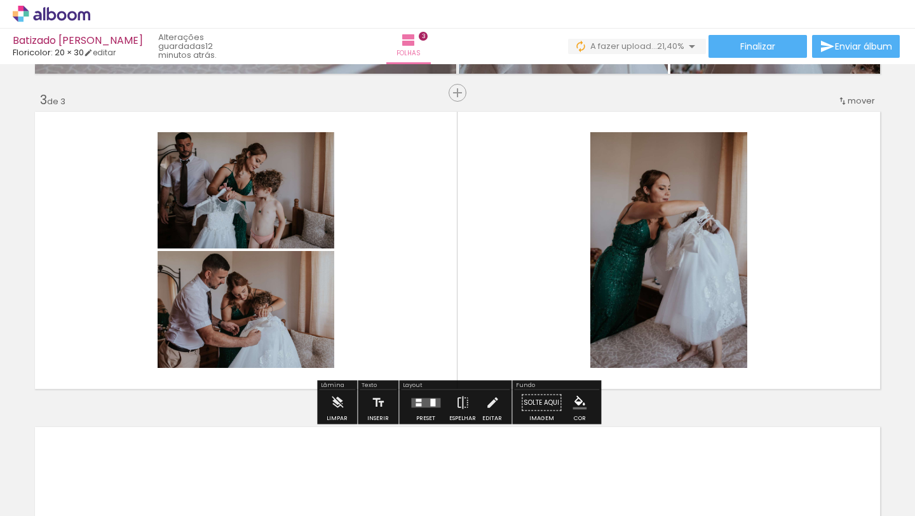
scroll to position [0, 2111]
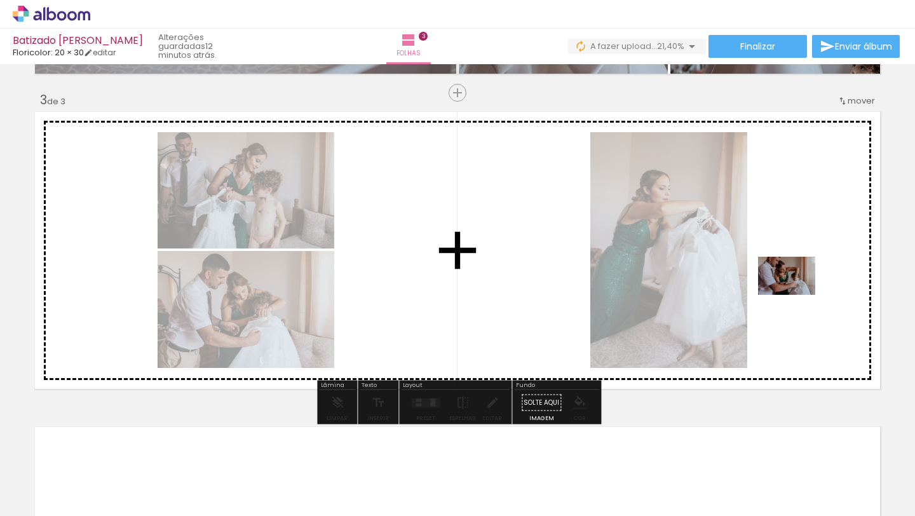
drag, startPoint x: 576, startPoint y: 477, endPoint x: 795, endPoint y: 295, distance: 284.6
click at [795, 295] on quentale-workspace at bounding box center [457, 258] width 915 height 516
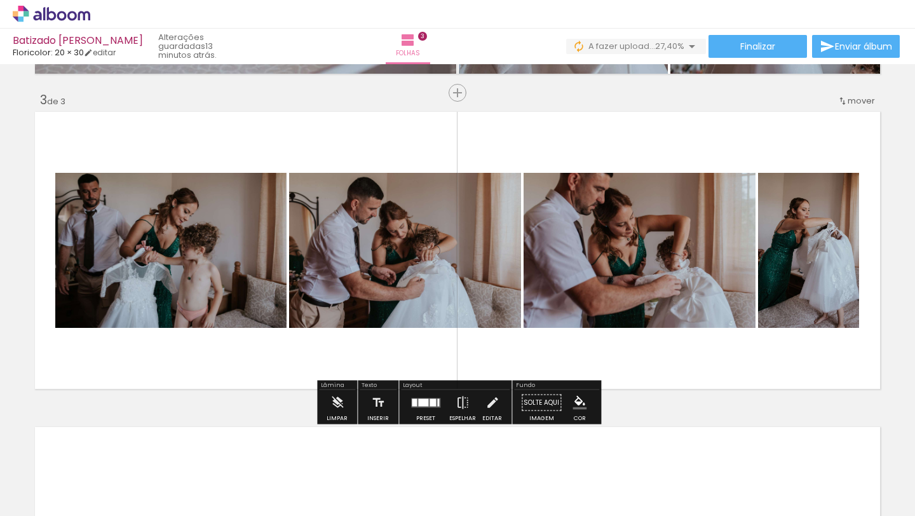
click at [426, 407] on div at bounding box center [425, 402] width 34 height 25
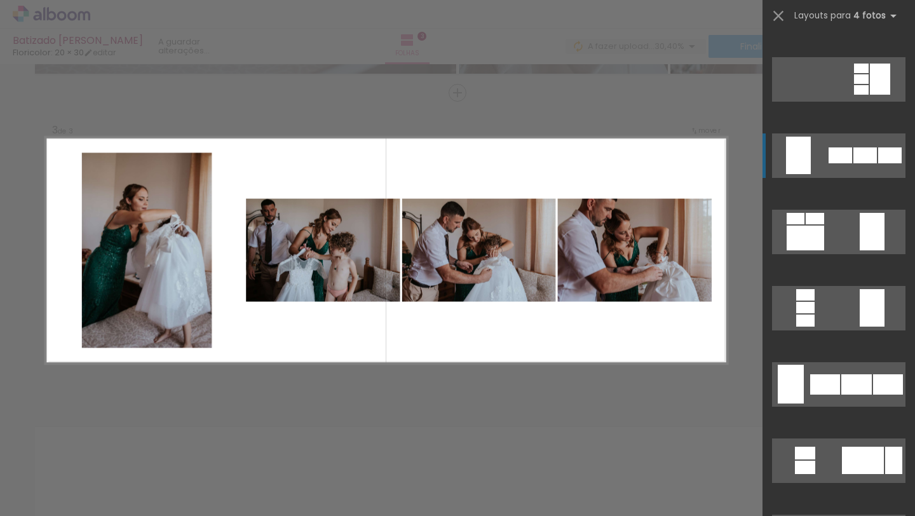
scroll to position [367, 0]
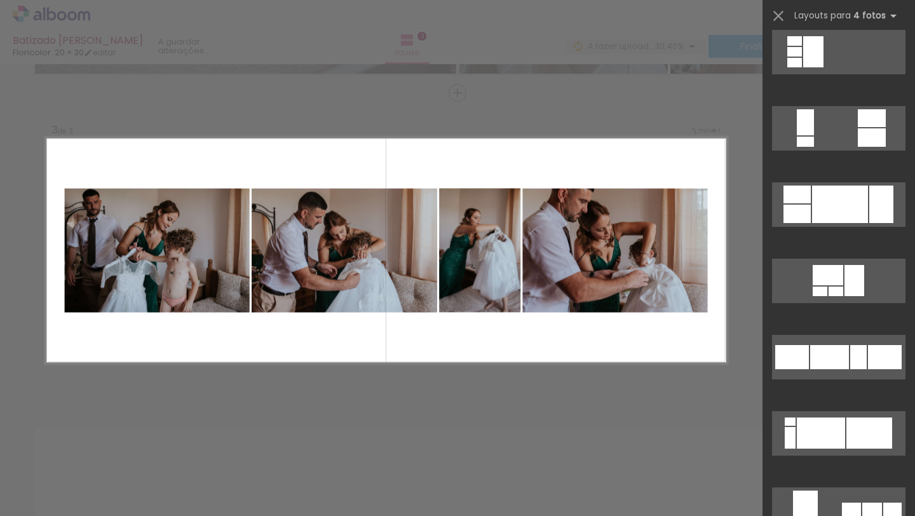
scroll to position [1534, 0]
click at [511, 44] on div at bounding box center [457, 32] width 915 height 64
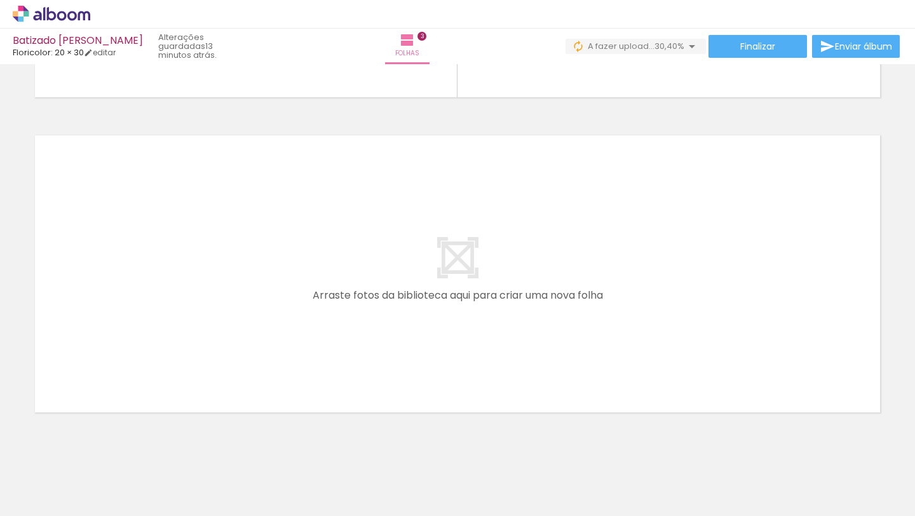
scroll to position [938, 0]
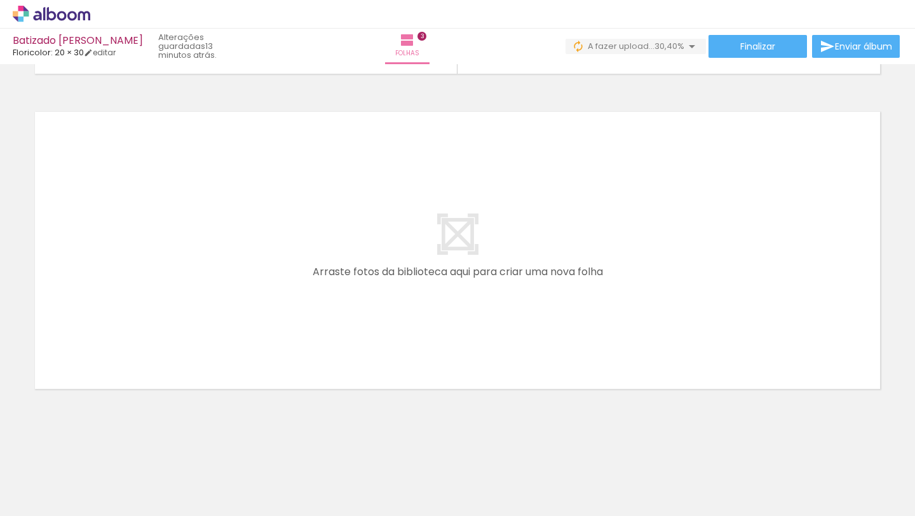
click at [48, 500] on span "Adicionar Fotos" at bounding box center [45, 499] width 38 height 14
click at [0, 0] on input "file" at bounding box center [0, 0] width 0 height 0
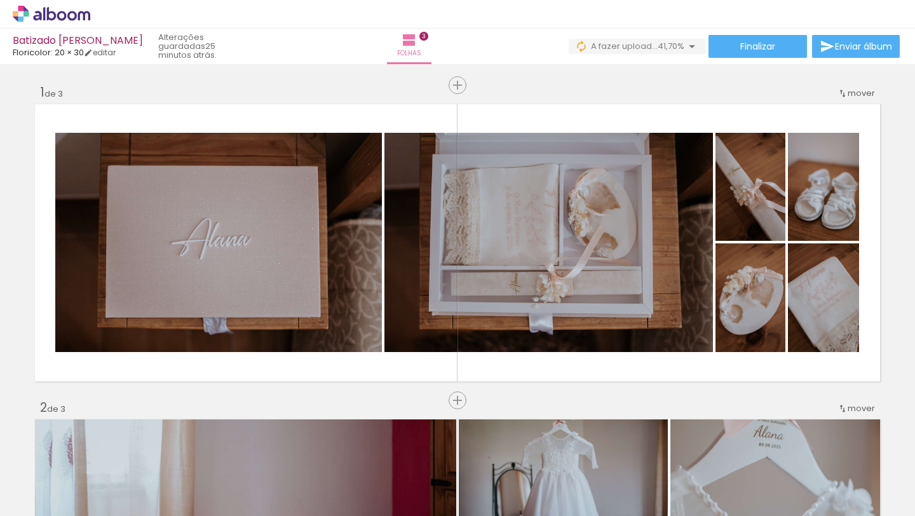
scroll to position [0, 2111]
